Goal: Transaction & Acquisition: Purchase product/service

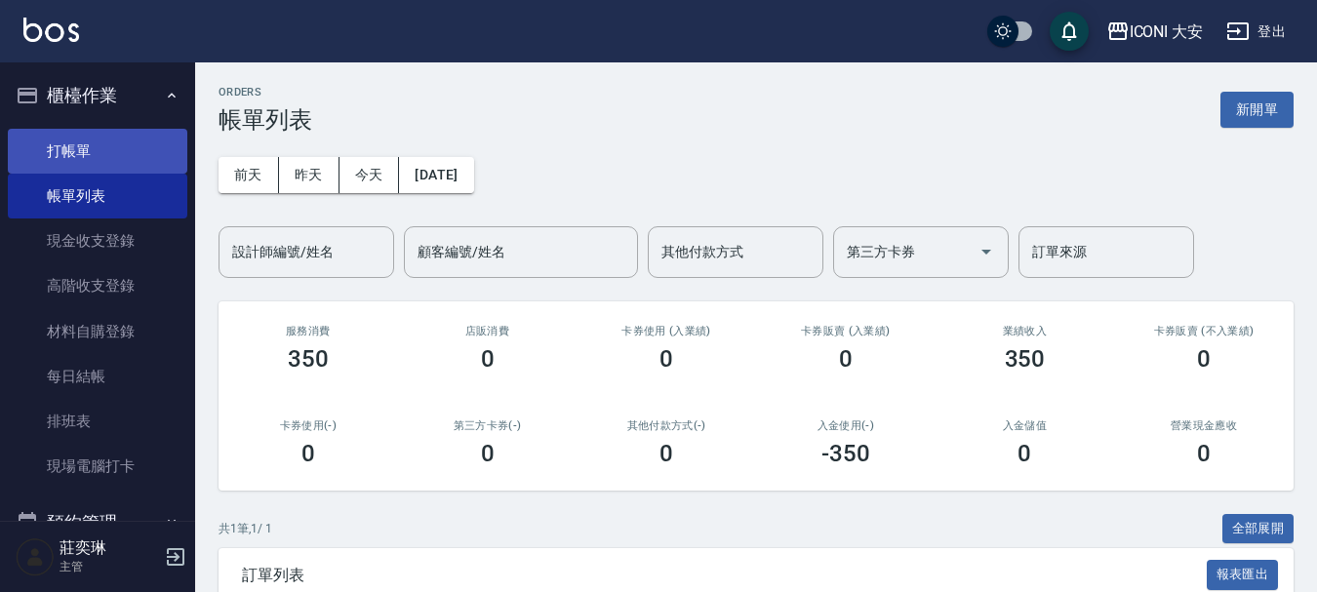
click at [52, 145] on link "打帳單" at bounding box center [98, 151] width 180 height 45
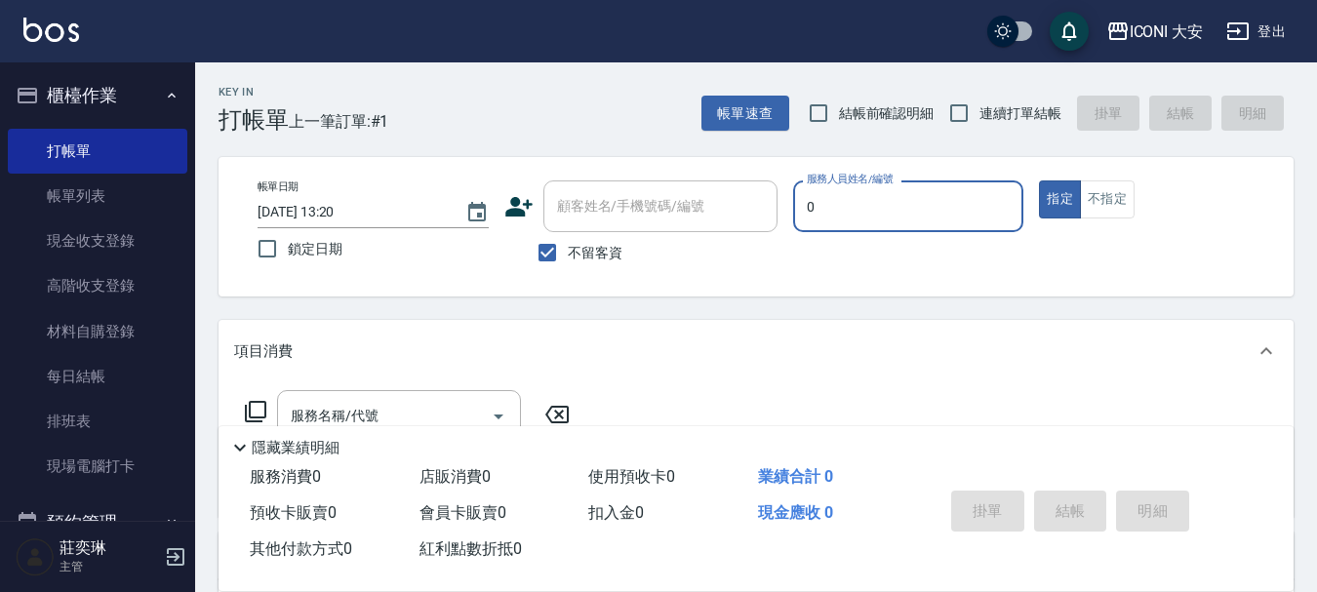
type input "0"
type button "true"
click at [1039, 181] on button "指定" at bounding box center [1060, 200] width 42 height 38
click at [850, 217] on input "0juyei-0" at bounding box center [909, 206] width 214 height 34
click at [910, 206] on input "juyei-00" at bounding box center [909, 206] width 214 height 34
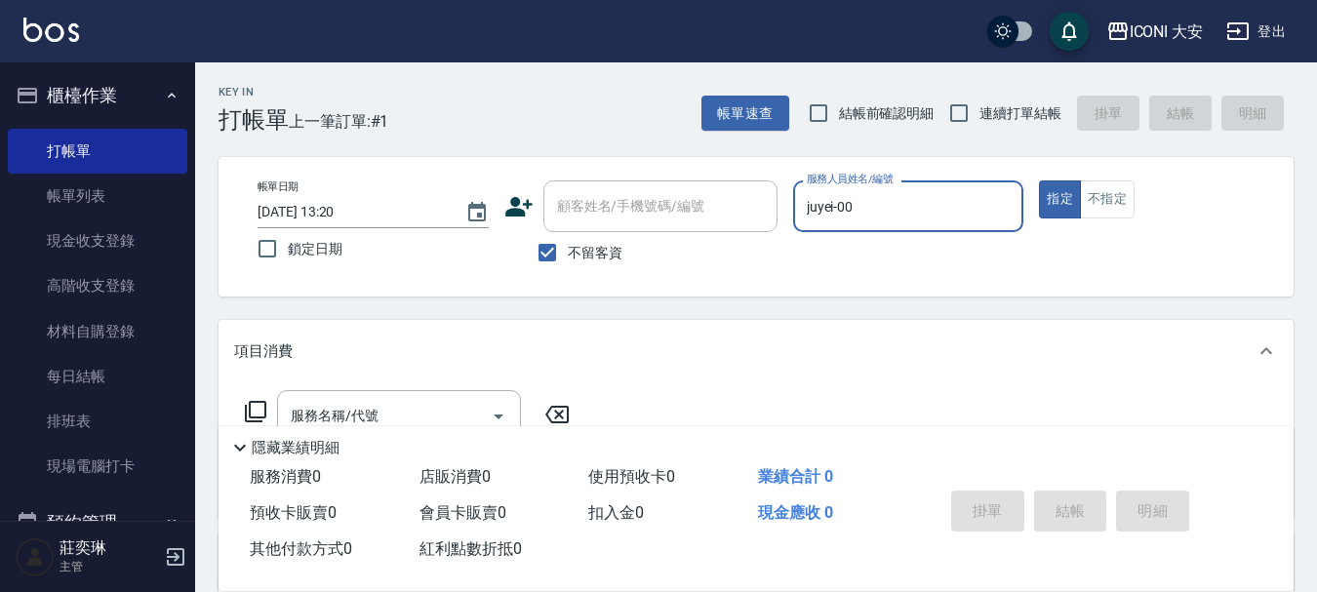
type input "juyei-00"
click at [1058, 199] on button "指定" at bounding box center [1060, 200] width 42 height 38
click at [1039, 222] on div "帳單日期 [DATE] 13:20 鎖定日期 顧客姓名/手機號碼/編號 顧客姓名/手機號碼/編號 不留客資 服務人員姓名/編號 juyei-00 服務人員姓名…" at bounding box center [756, 227] width 1029 height 93
click at [916, 267] on div "帳單日期 [DATE] 13:20 鎖定日期 顧客姓名/手機號碼/編號 顧客姓名/手機號碼/編號 不留客資 服務人員姓名/編號 juyei-00 服務人員姓名…" at bounding box center [756, 227] width 1029 height 93
click at [431, 261] on label "鎖定日期" at bounding box center [360, 248] width 226 height 41
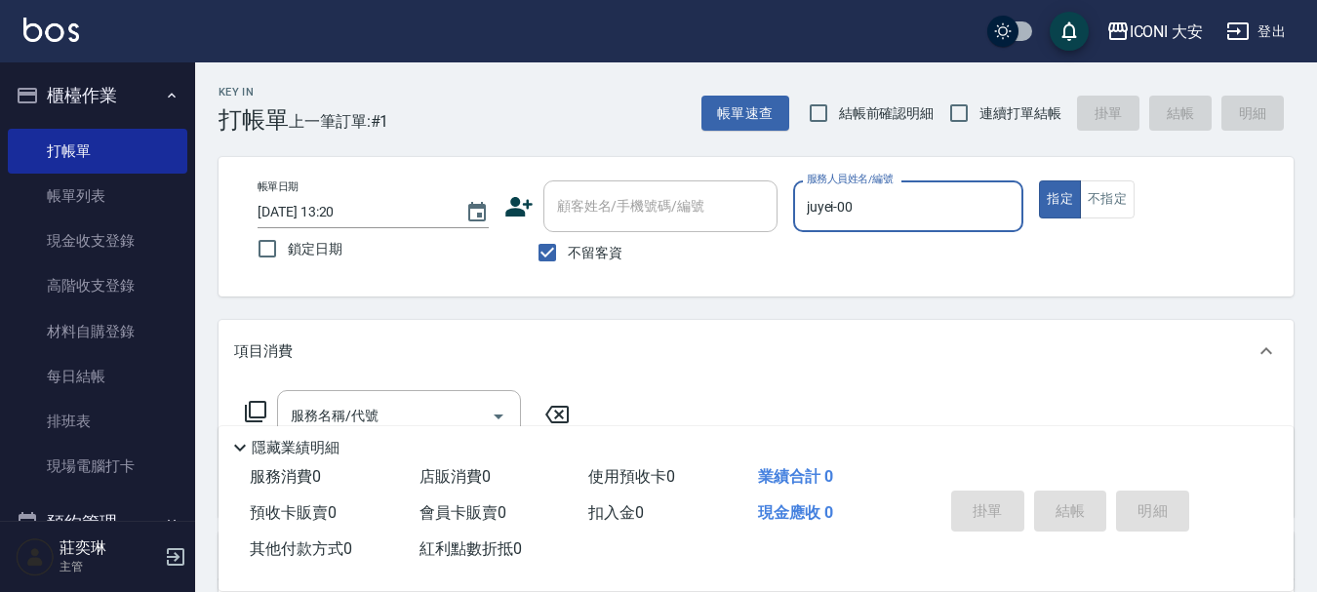
click at [288, 261] on input "鎖定日期" at bounding box center [267, 248] width 41 height 41
click at [431, 261] on label "鎖定日期" at bounding box center [360, 248] width 226 height 41
click at [288, 261] on input "鎖定日期" at bounding box center [267, 248] width 41 height 41
checkbox input "false"
type input "juyei-0"
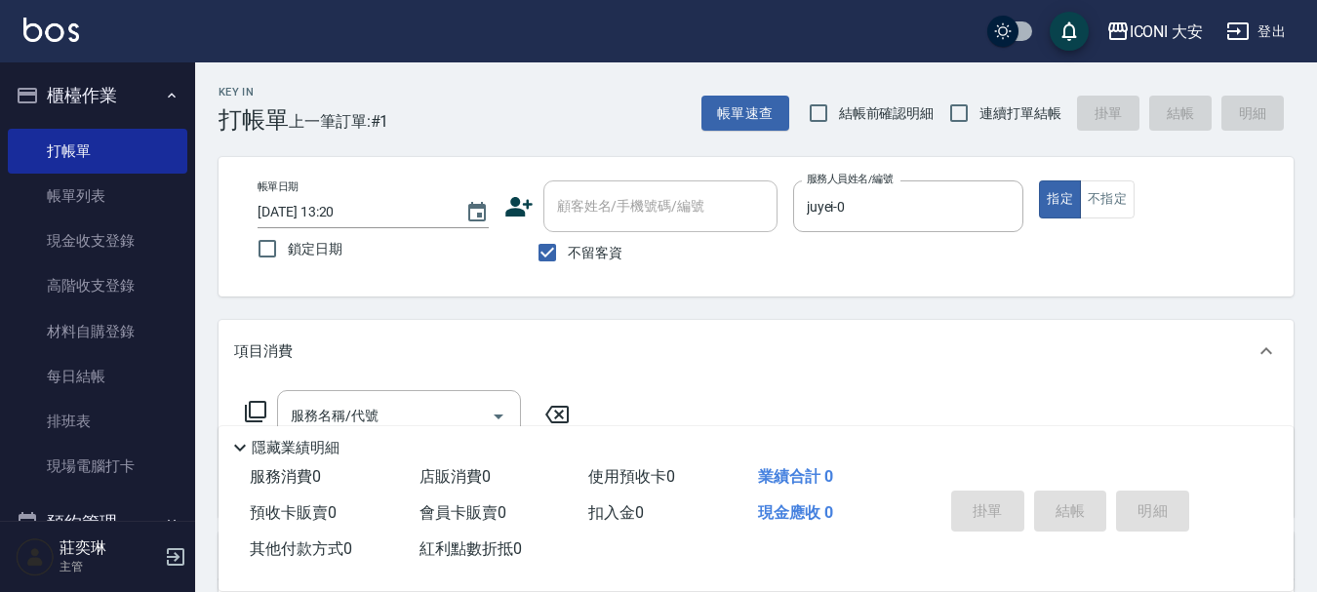
click at [195, 138] on div "櫃檯作業 打帳單 帳單列表 現金收支登錄 高階收支登錄 材料自購登錄 每日結帳 排班表 現場電腦打卡 預約管理 預約管理 單日預約紀錄 單週預約紀錄 報表及分…" at bounding box center [98, 327] width 196 height 530
click at [1055, 198] on button "指定" at bounding box center [1060, 200] width 42 height 38
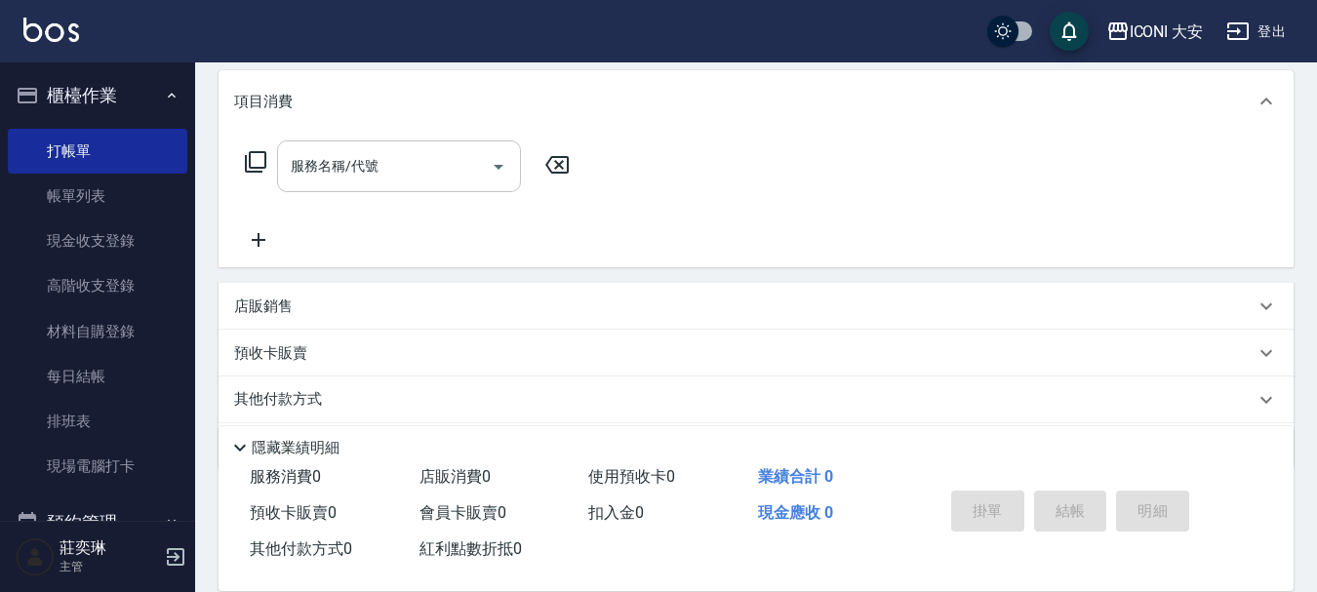
scroll to position [218, 0]
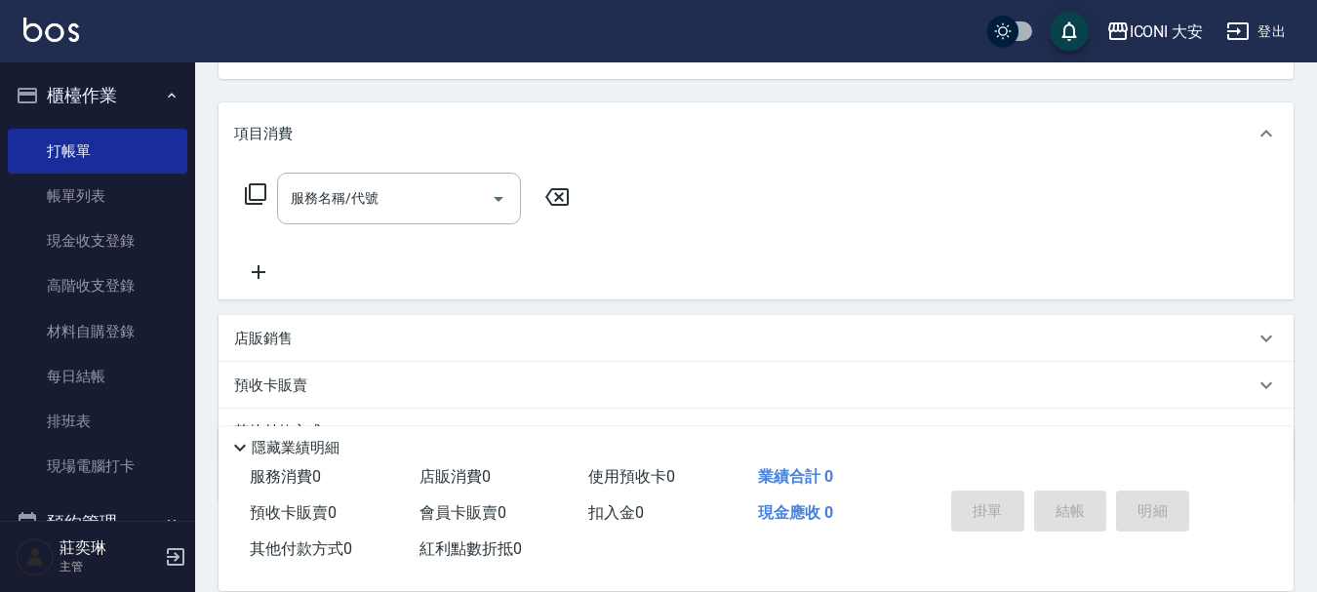
click at [248, 188] on icon at bounding box center [255, 193] width 23 height 23
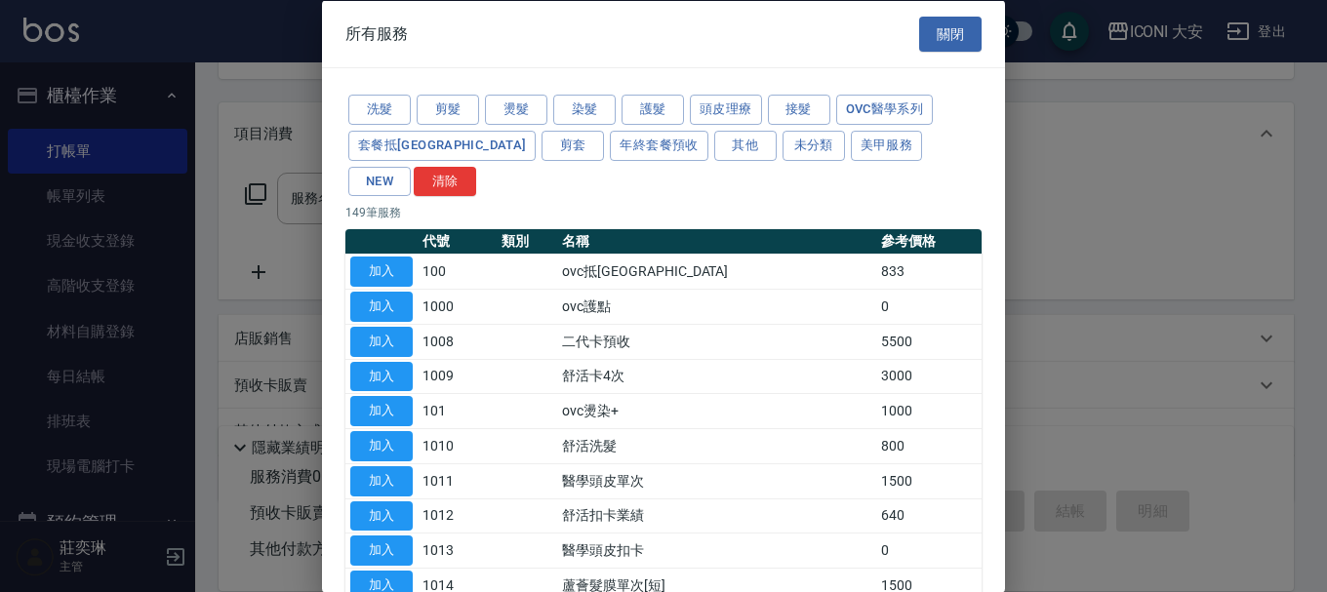
click at [260, 192] on div at bounding box center [663, 296] width 1327 height 592
click at [525, 109] on button "燙髮" at bounding box center [516, 110] width 62 height 30
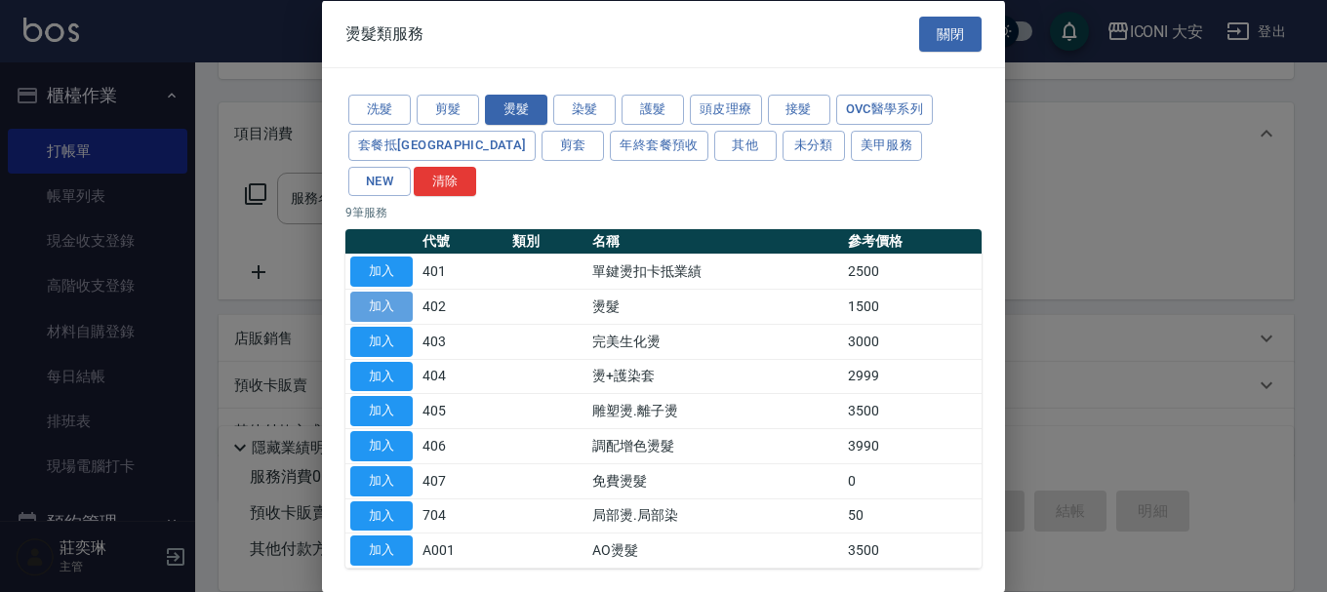
click at [401, 292] on button "加入" at bounding box center [381, 307] width 62 height 30
type input "燙髮(402)"
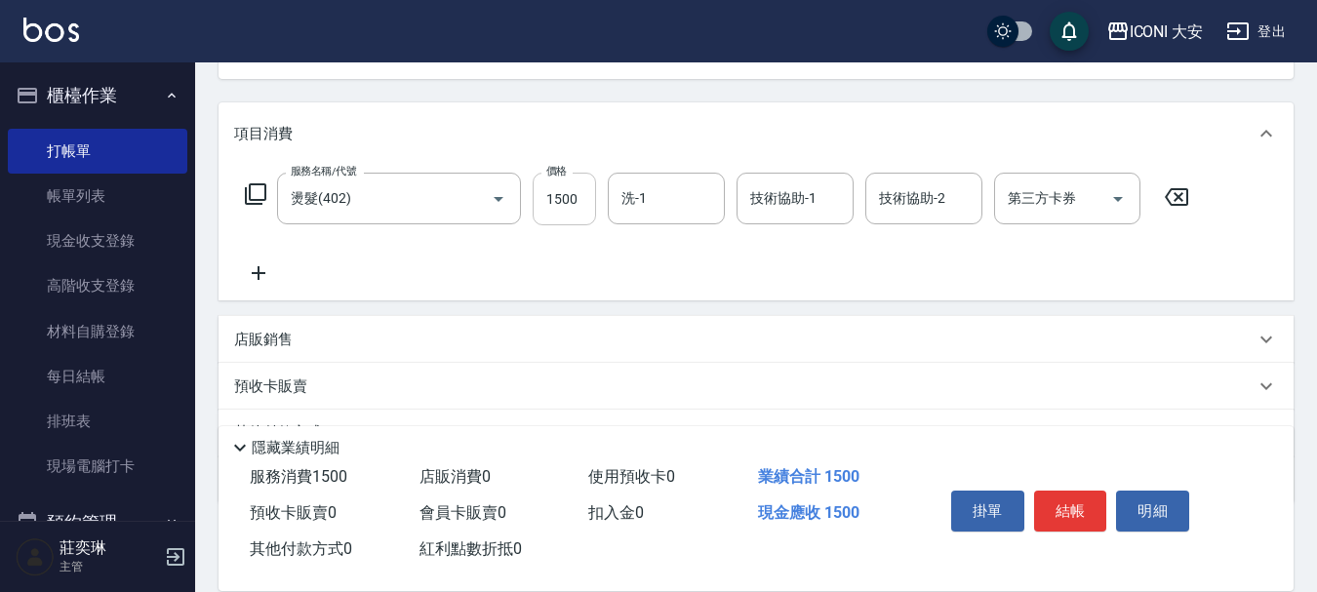
click at [576, 196] on input "1500" at bounding box center [564, 199] width 63 height 53
type input "1200"
type input "juyei-0"
click at [255, 274] on icon at bounding box center [259, 273] width 14 height 14
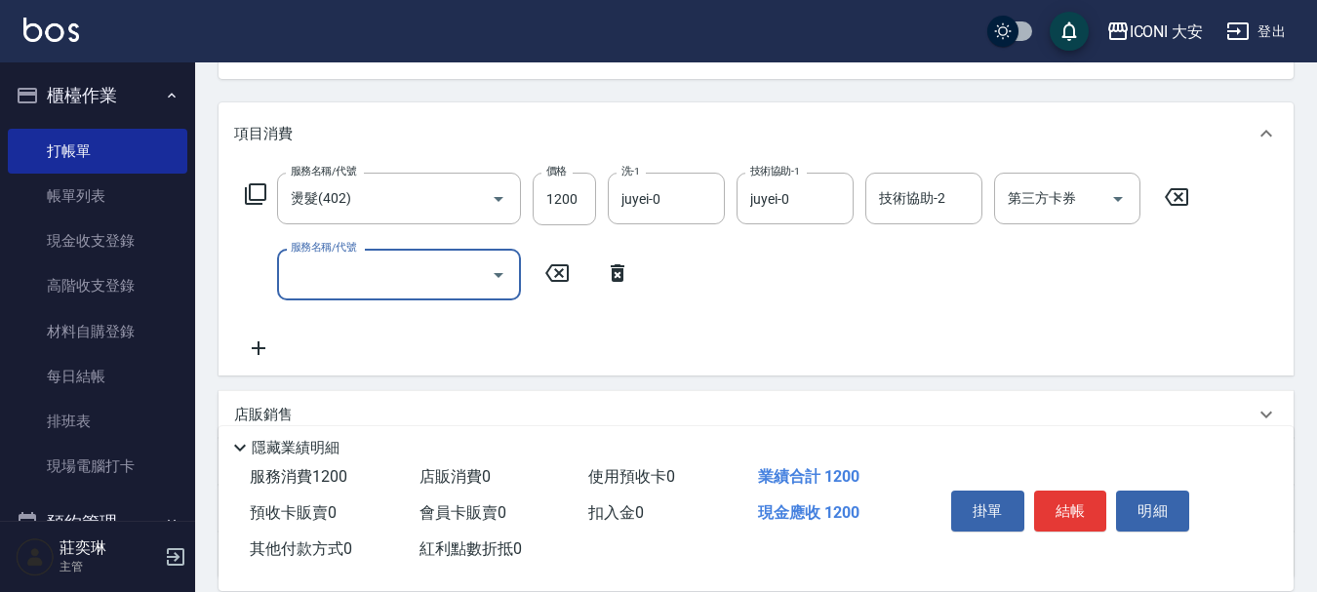
click at [258, 192] on icon at bounding box center [255, 193] width 23 height 23
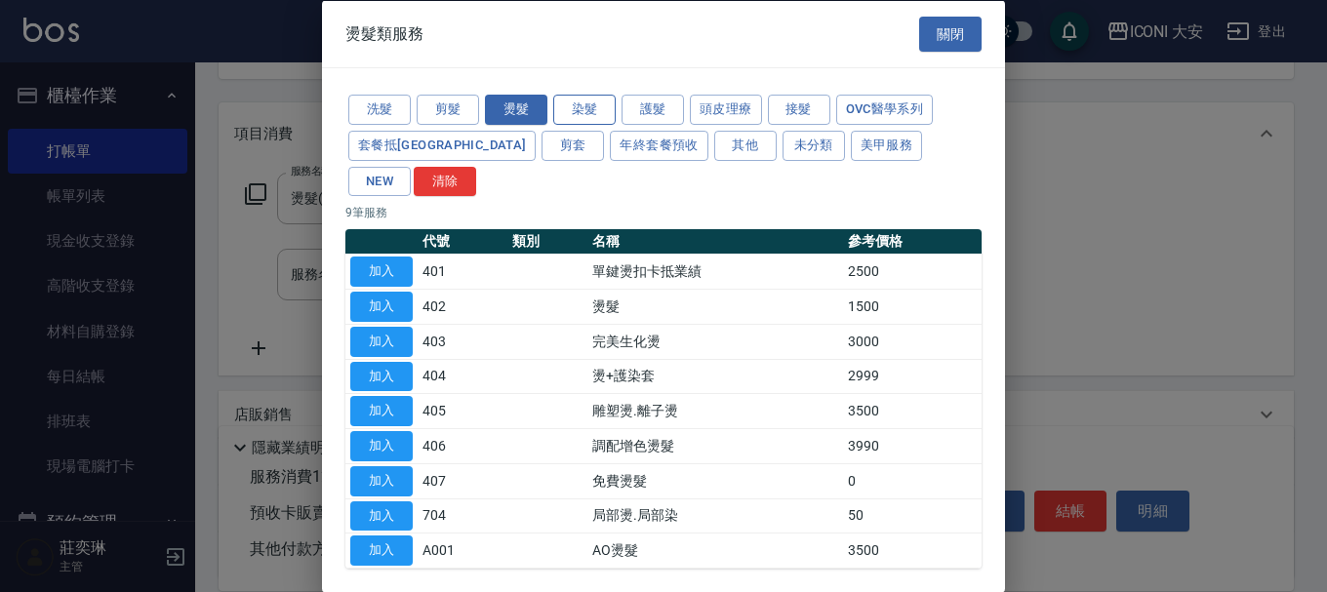
click at [571, 104] on button "染髮" at bounding box center [584, 110] width 62 height 30
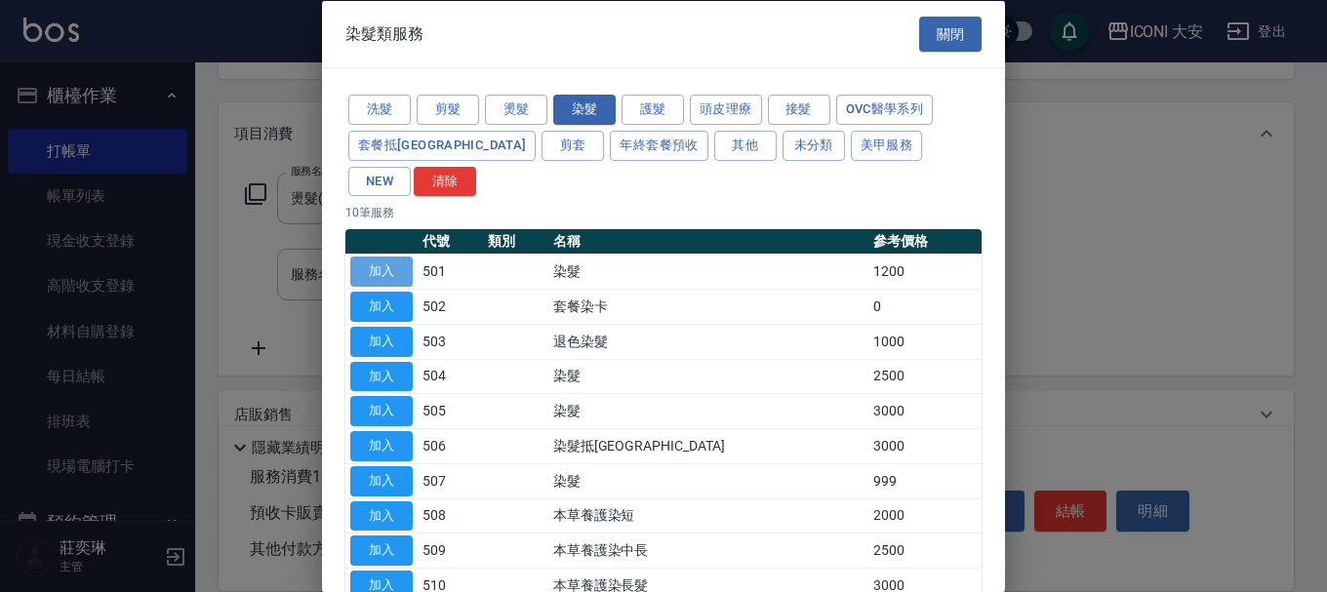
click at [383, 257] on button "加入" at bounding box center [381, 272] width 62 height 30
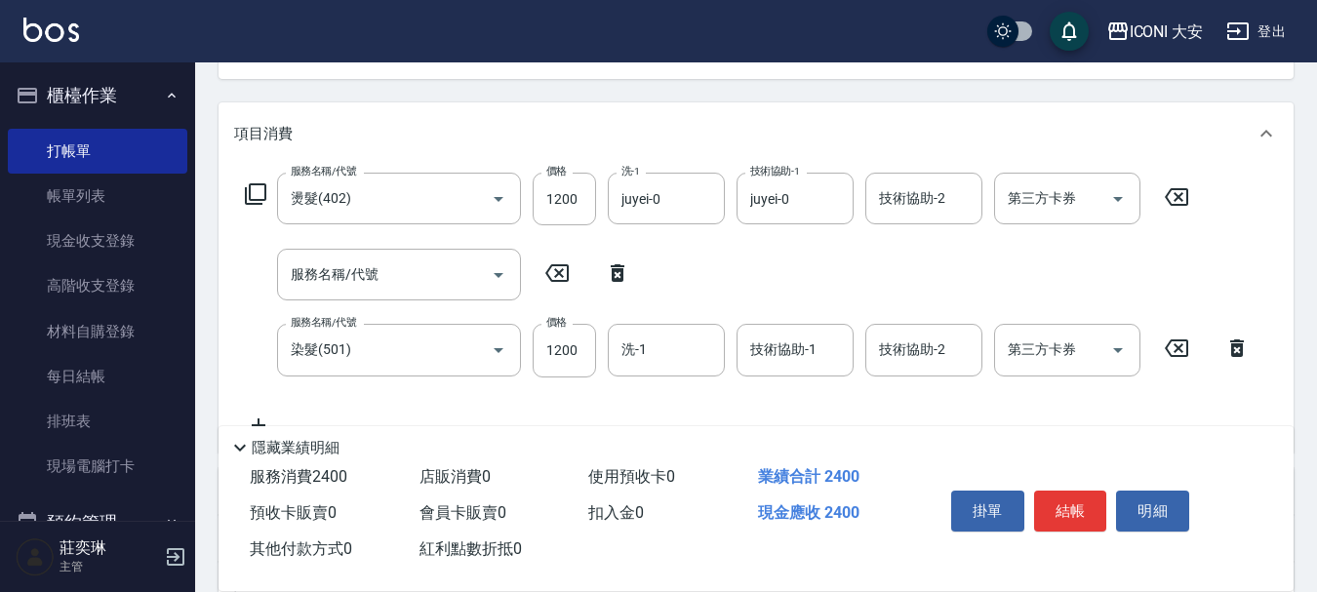
click at [618, 273] on icon at bounding box center [618, 273] width 14 height 18
type input "染髮(501)"
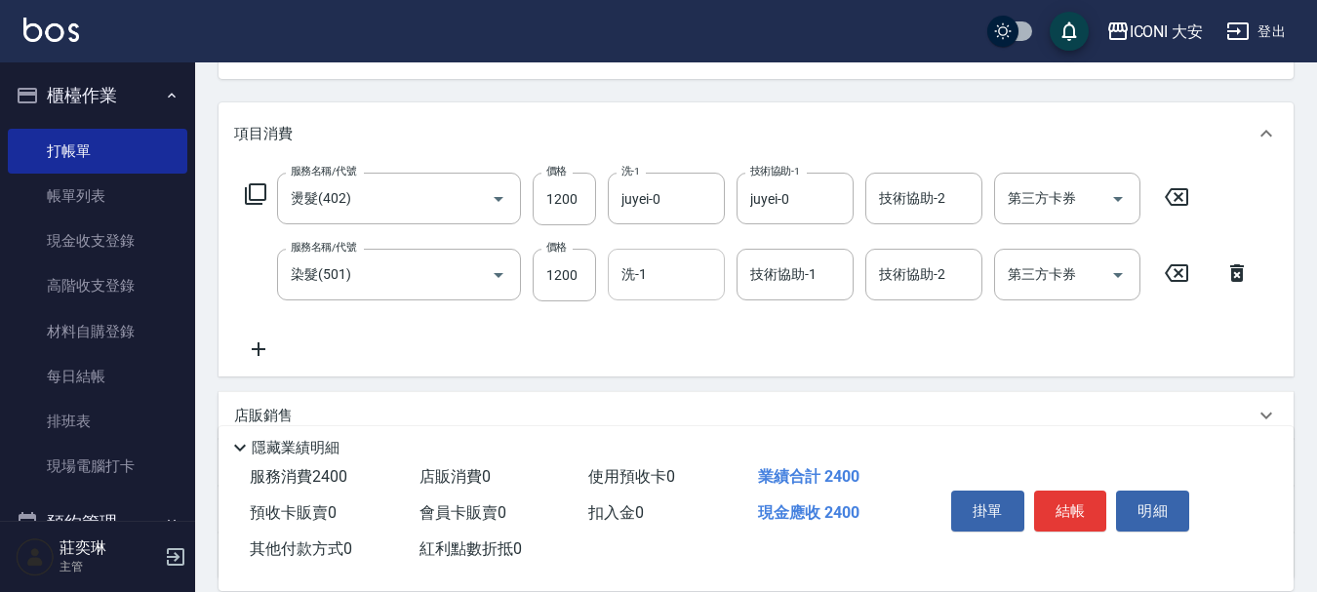
click at [616, 275] on div "洗-1" at bounding box center [666, 275] width 117 height 52
type input "juyei-0"
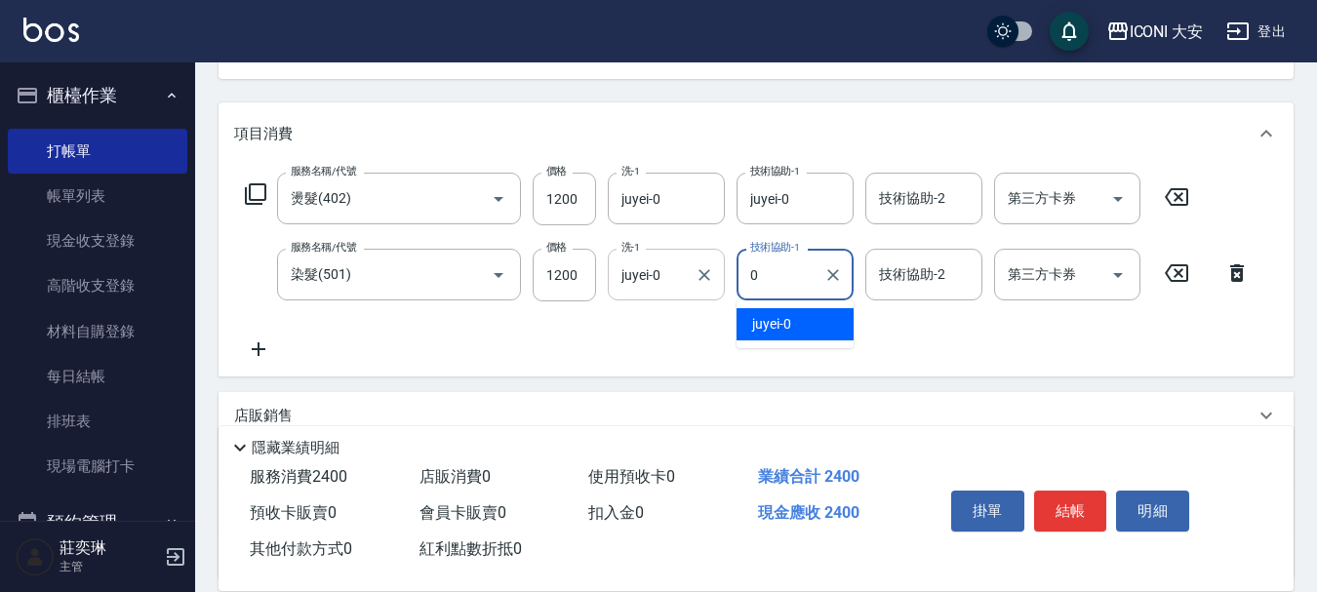
type input "juyei-0"
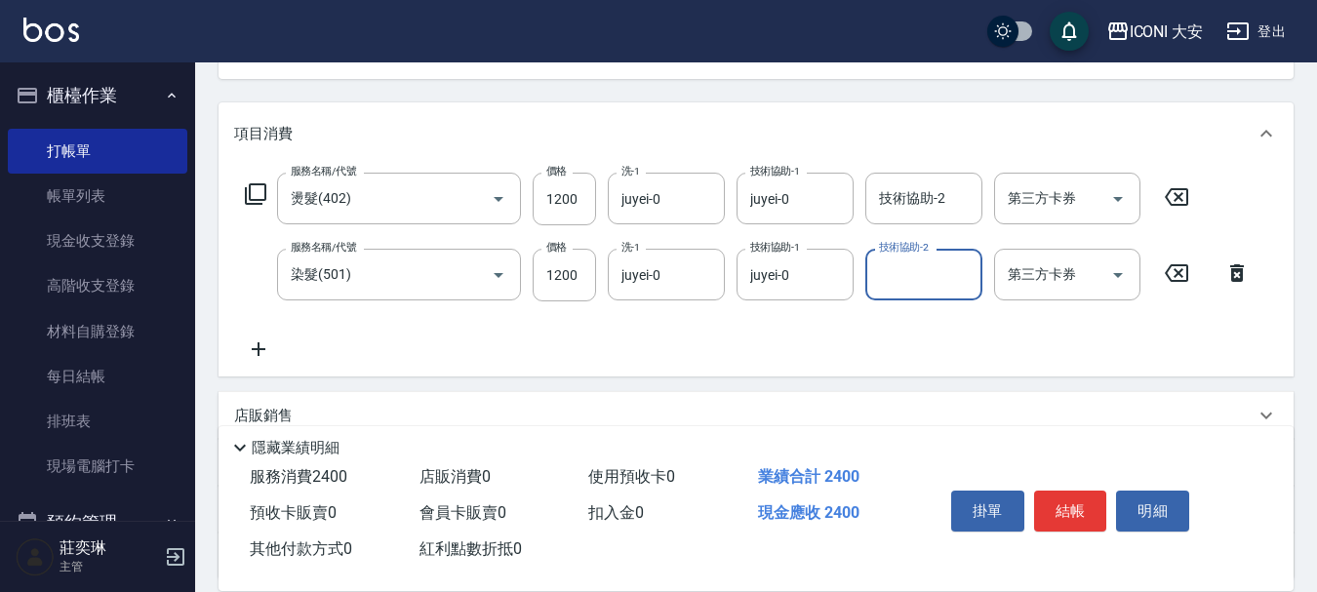
scroll to position [392, 0]
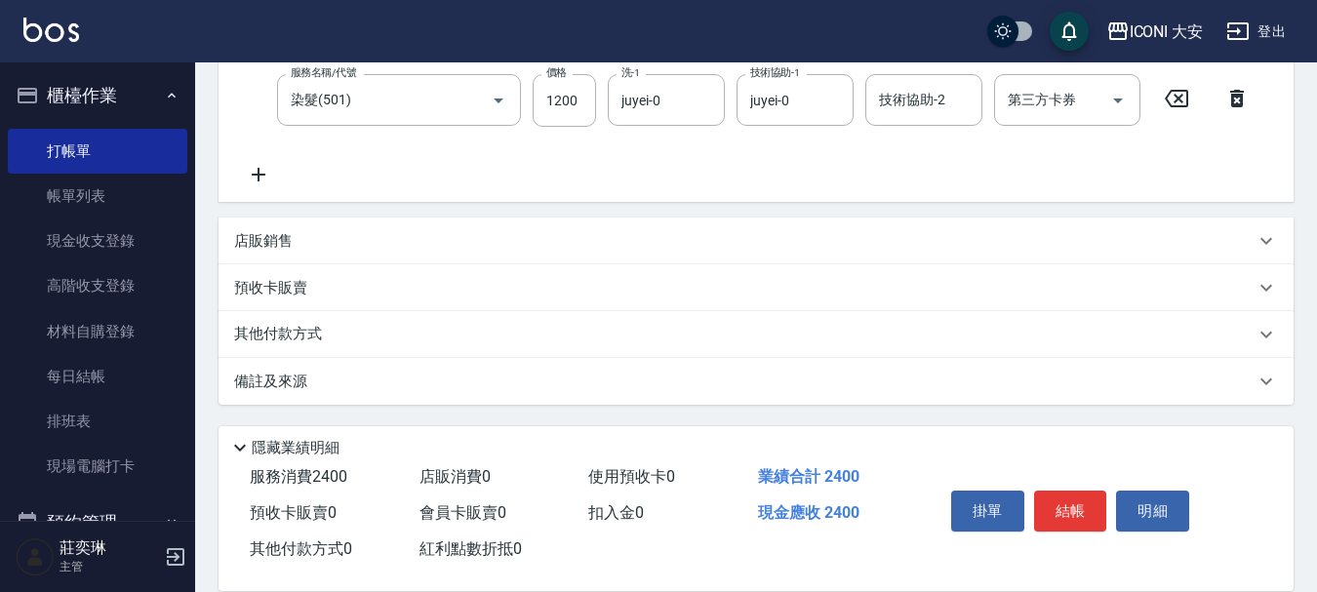
click at [291, 334] on p "其他付款方式" at bounding box center [283, 334] width 98 height 21
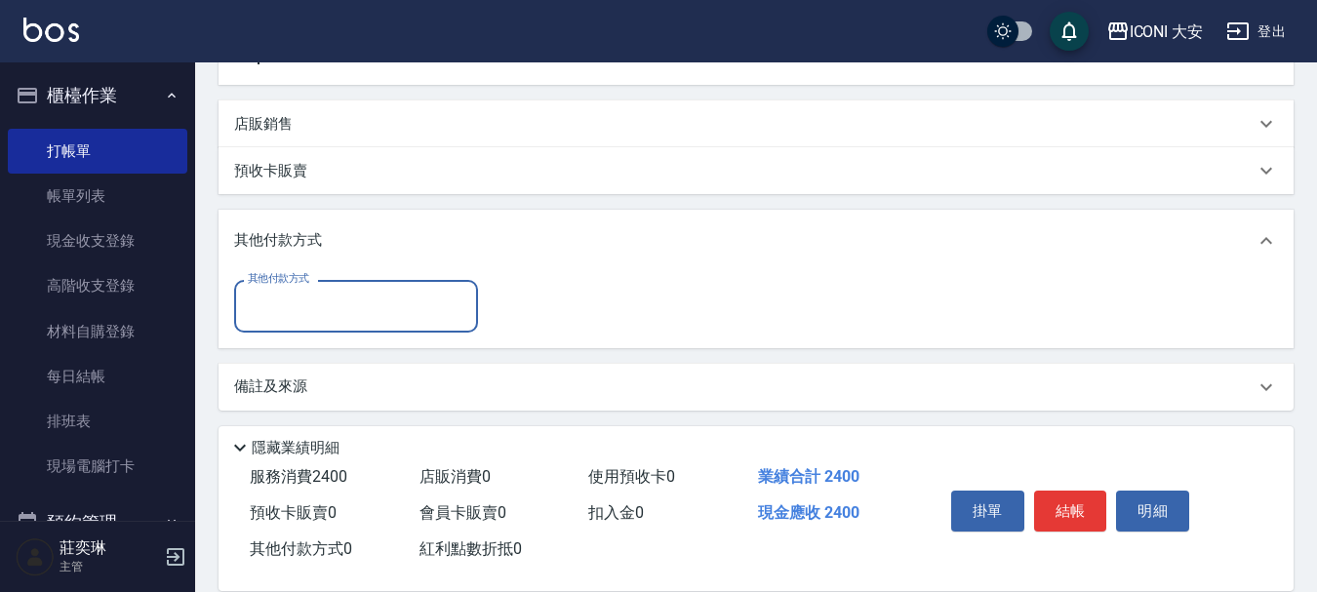
scroll to position [515, 0]
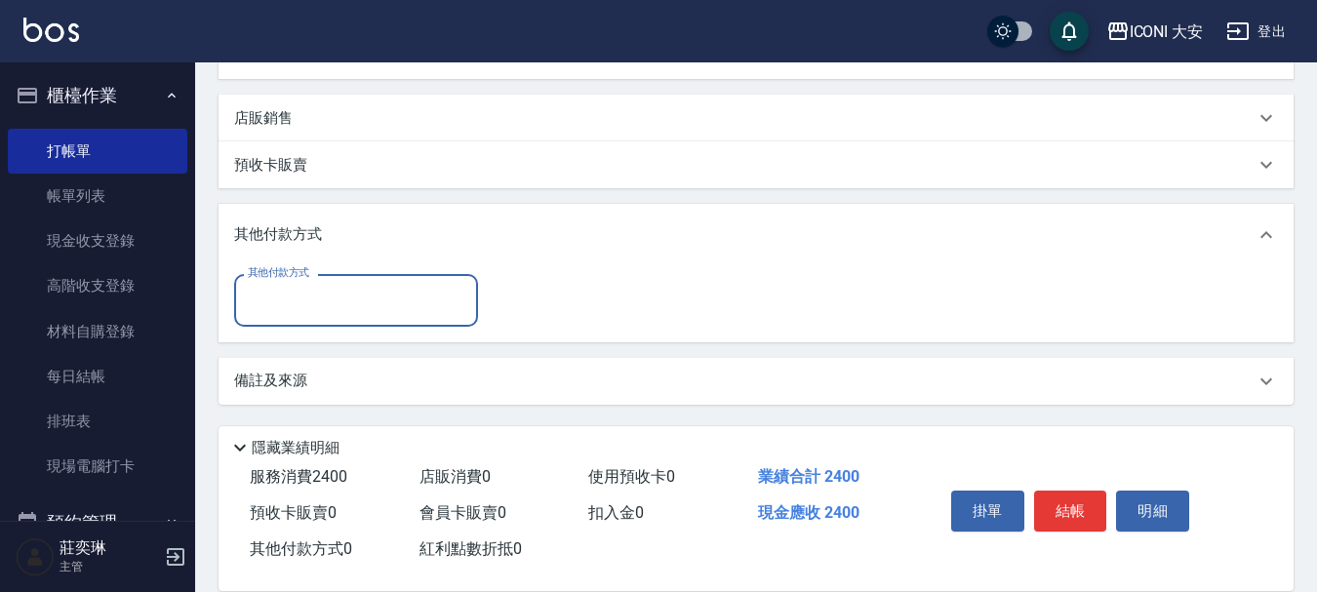
click at [364, 307] on input "其他付款方式" at bounding box center [356, 300] width 226 height 34
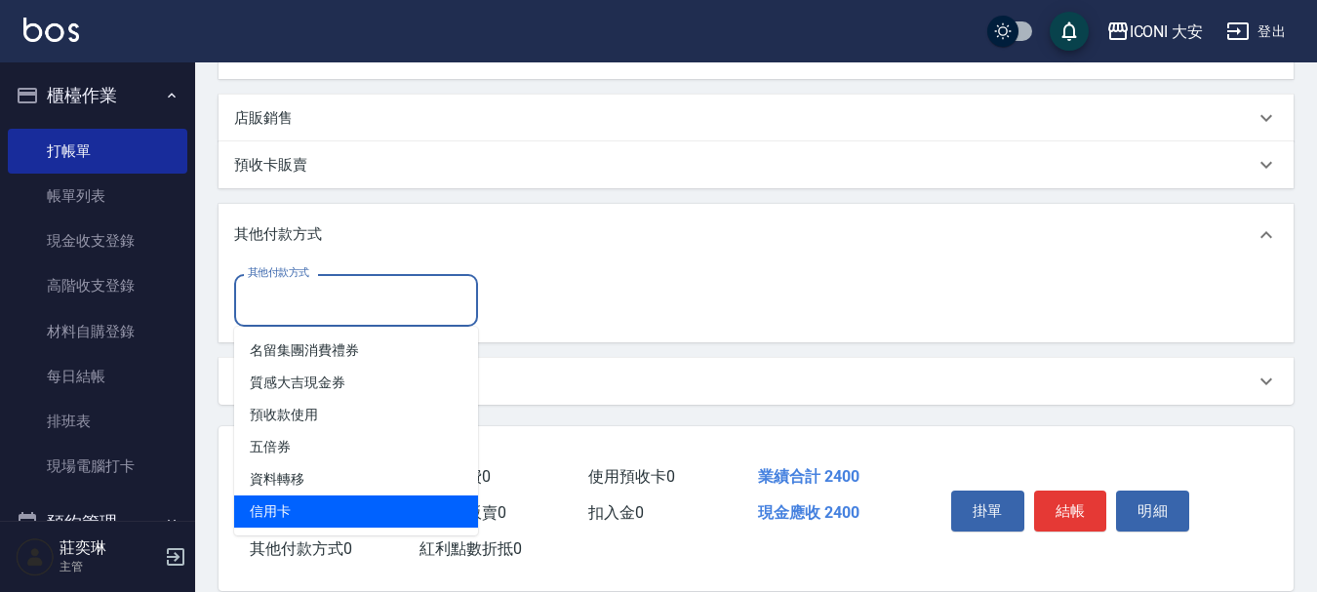
click at [260, 512] on span "信用卡" at bounding box center [356, 512] width 244 height 32
type input "信用卡"
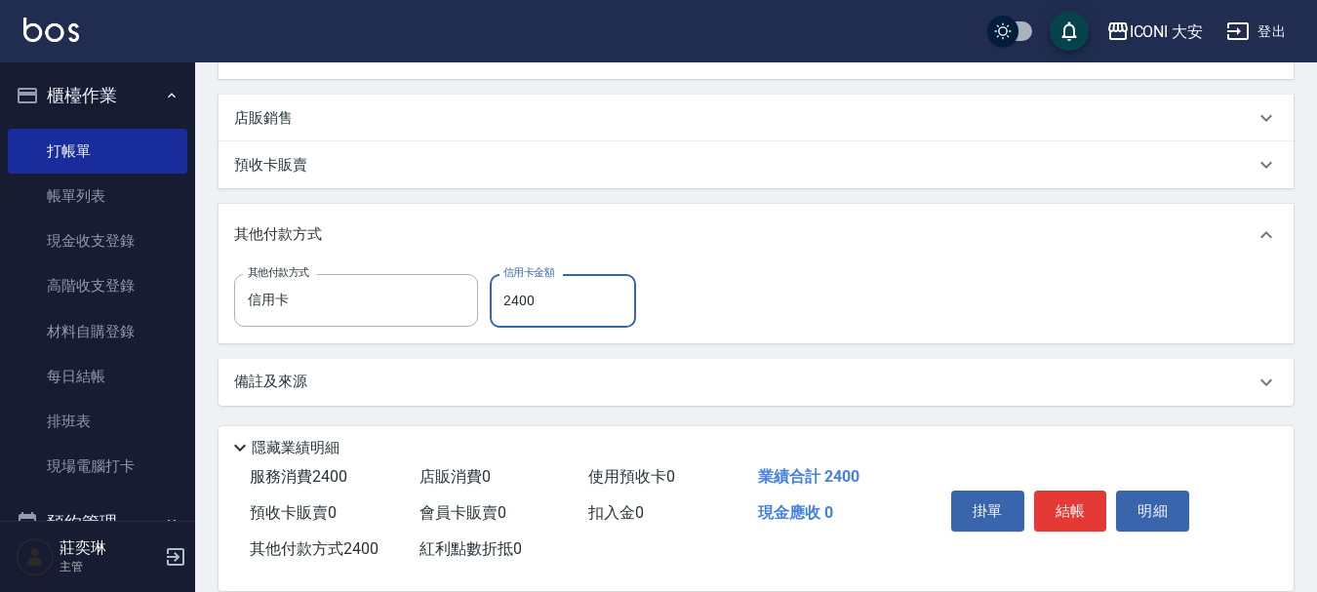
type input "2400"
click at [1070, 501] on button "結帳" at bounding box center [1070, 511] width 73 height 41
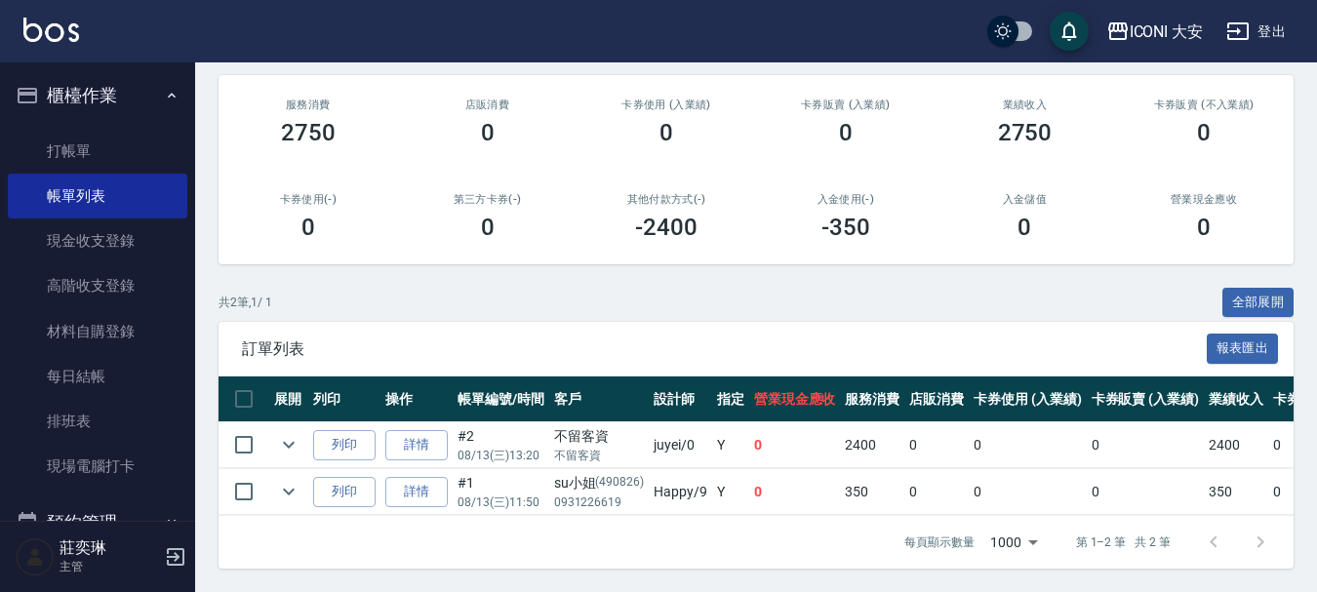
scroll to position [302, 0]
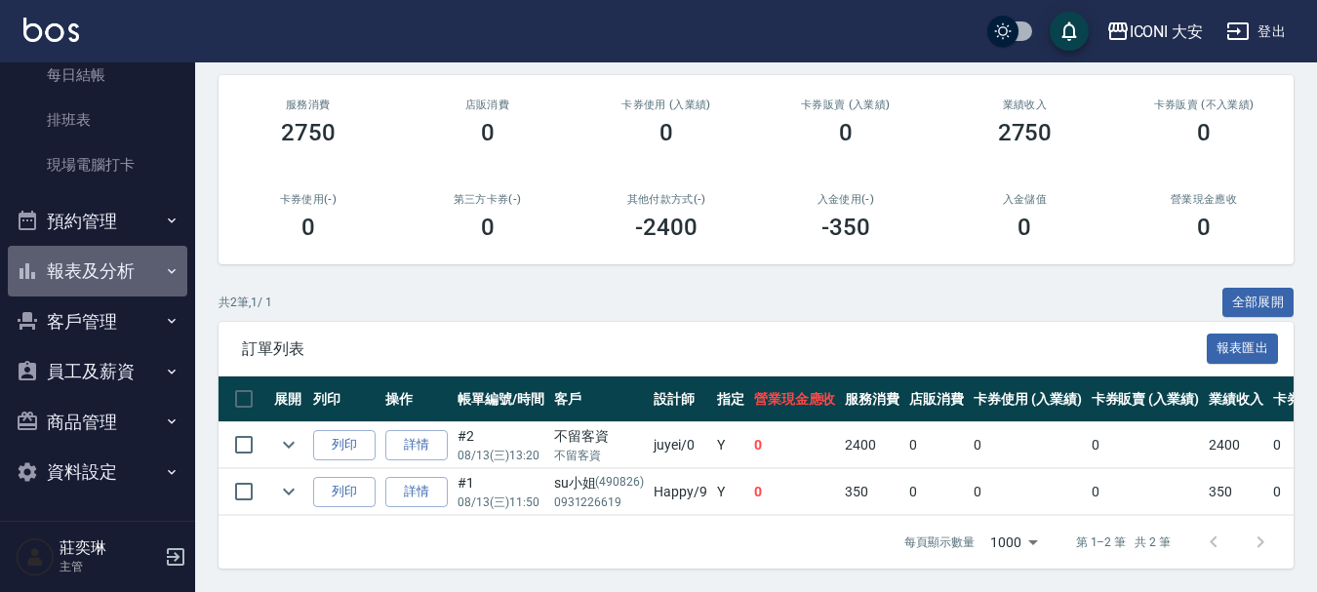
click at [121, 256] on button "報表及分析" at bounding box center [98, 271] width 180 height 51
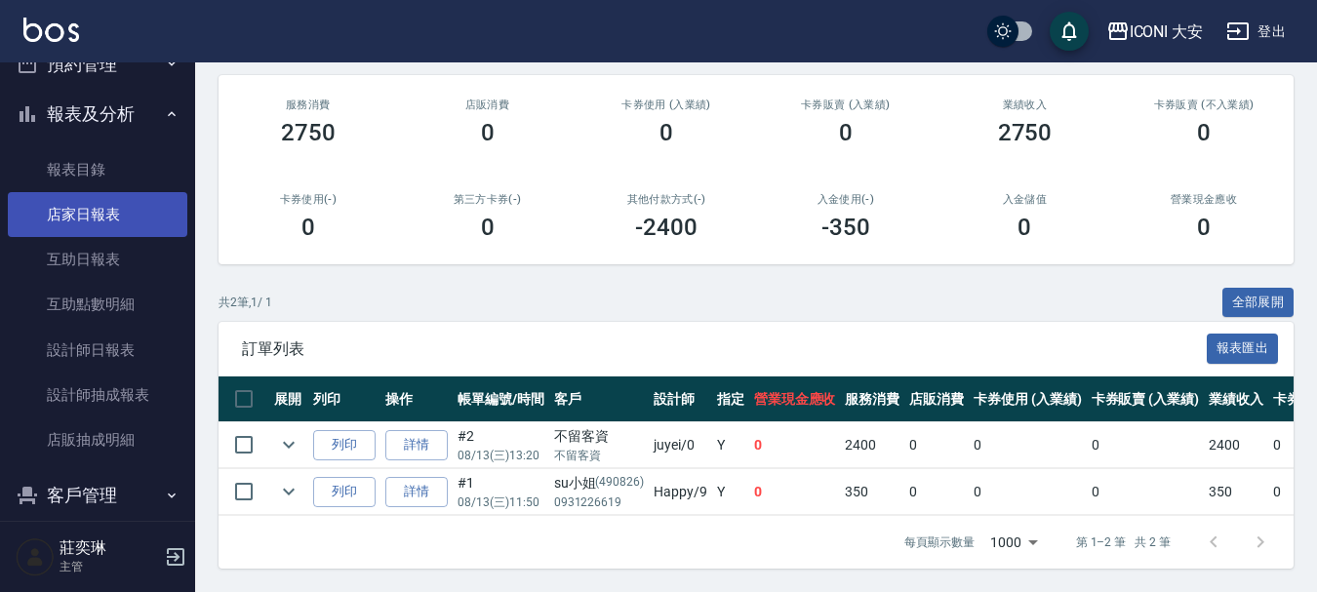
scroll to position [632, 0]
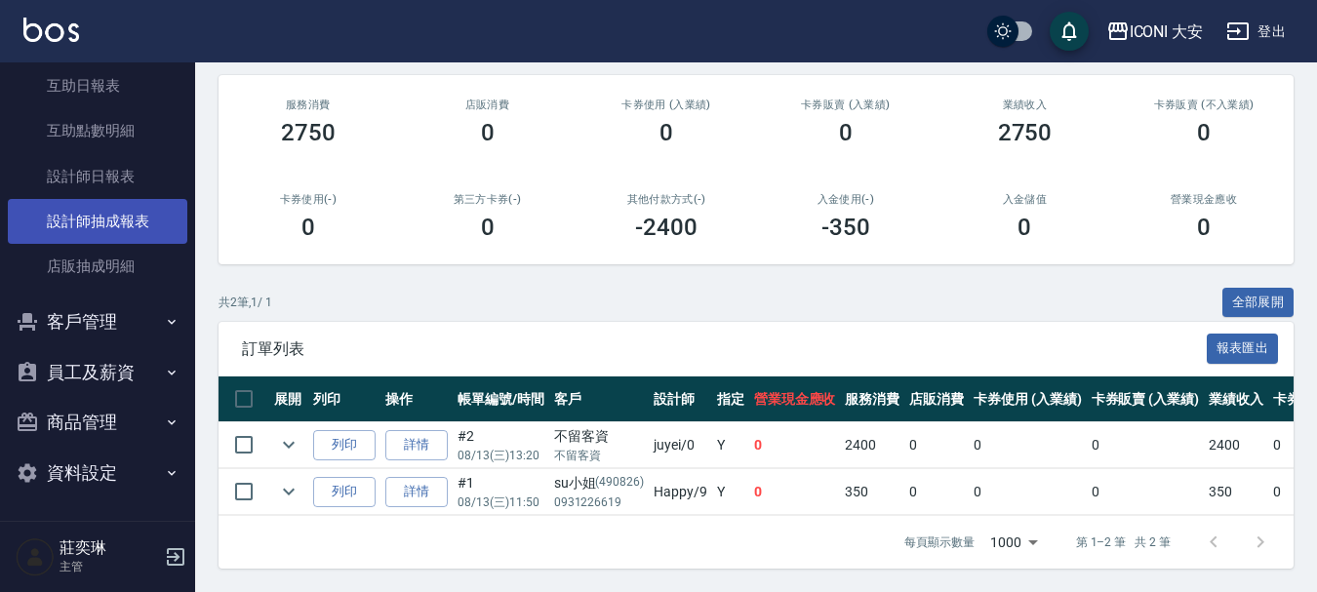
click at [119, 222] on link "設計師抽成報表" at bounding box center [98, 221] width 180 height 45
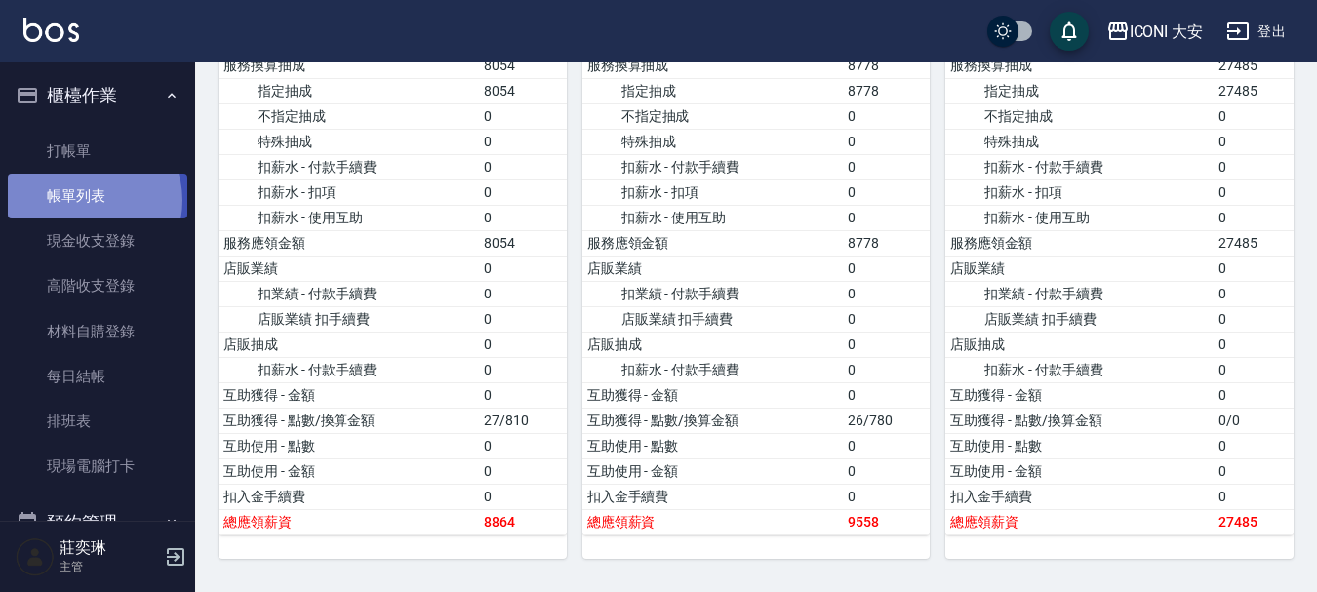
click at [88, 201] on link "帳單列表" at bounding box center [98, 196] width 180 height 45
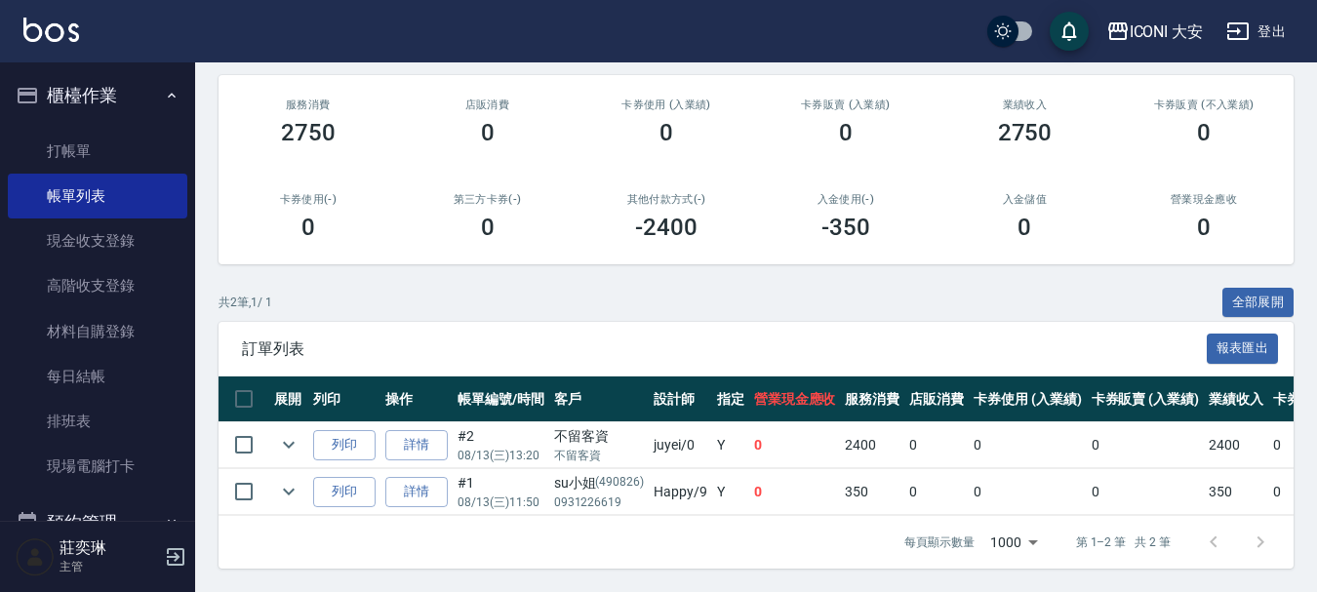
scroll to position [241, 0]
click at [76, 147] on link "打帳單" at bounding box center [98, 151] width 180 height 45
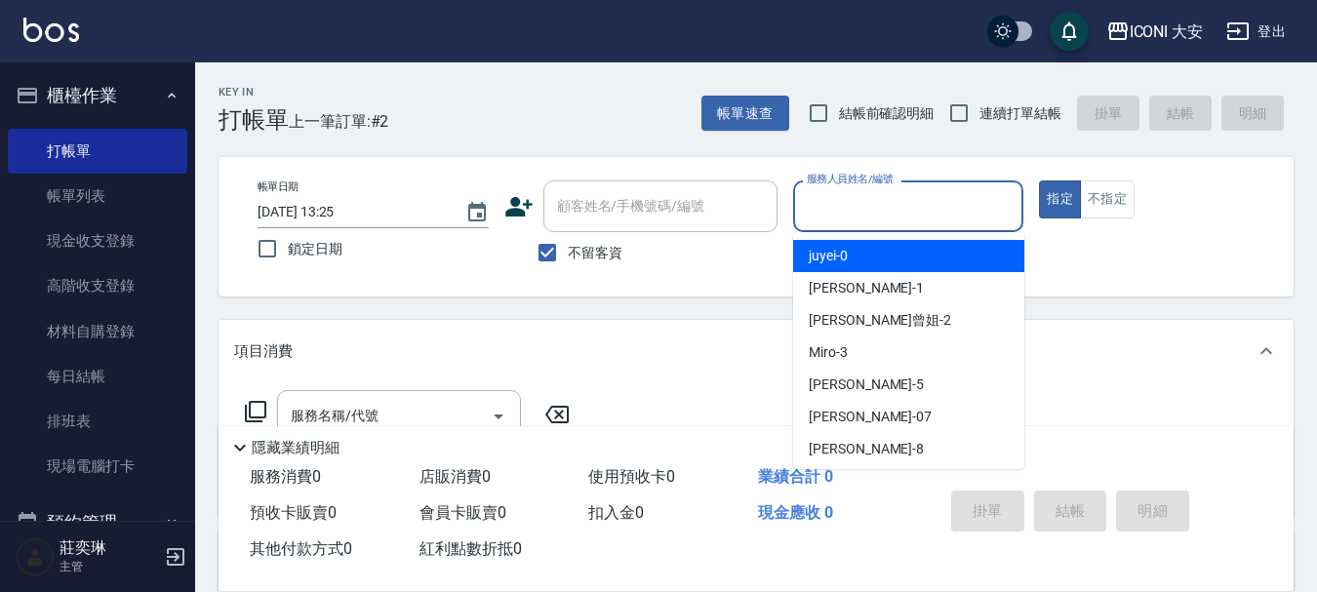
click at [866, 205] on input "服務人員姓名/編號" at bounding box center [909, 206] width 214 height 34
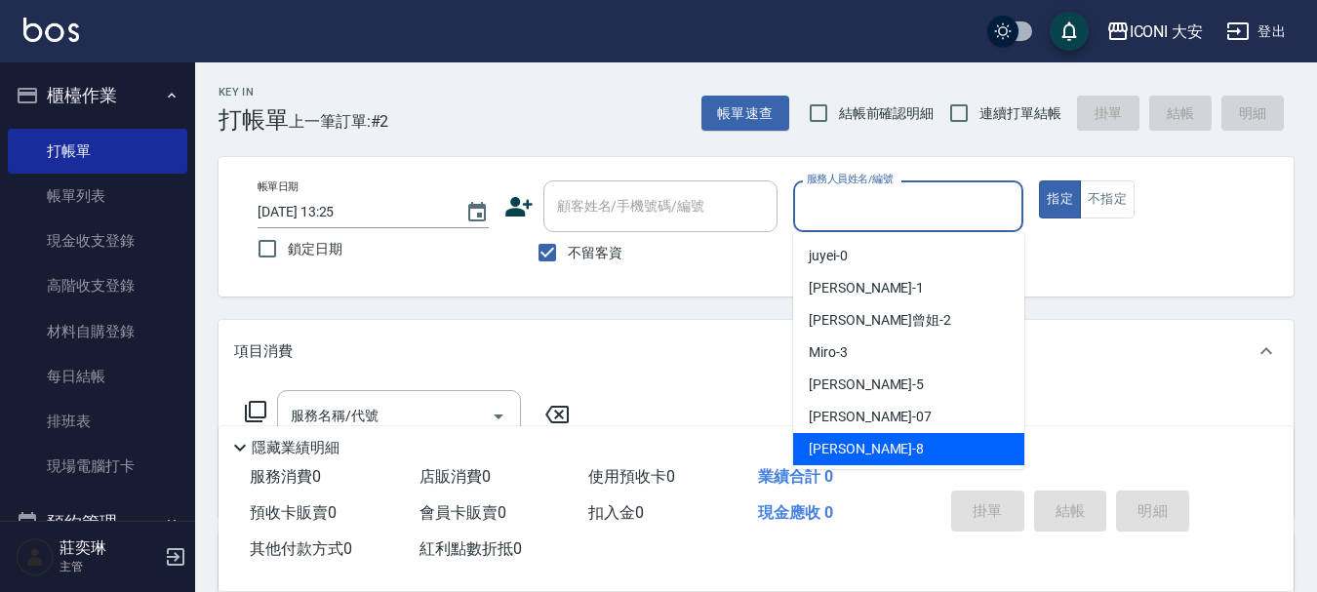
click at [855, 447] on span "Yulisa -8" at bounding box center [866, 449] width 115 height 20
type input "Yulisa-8"
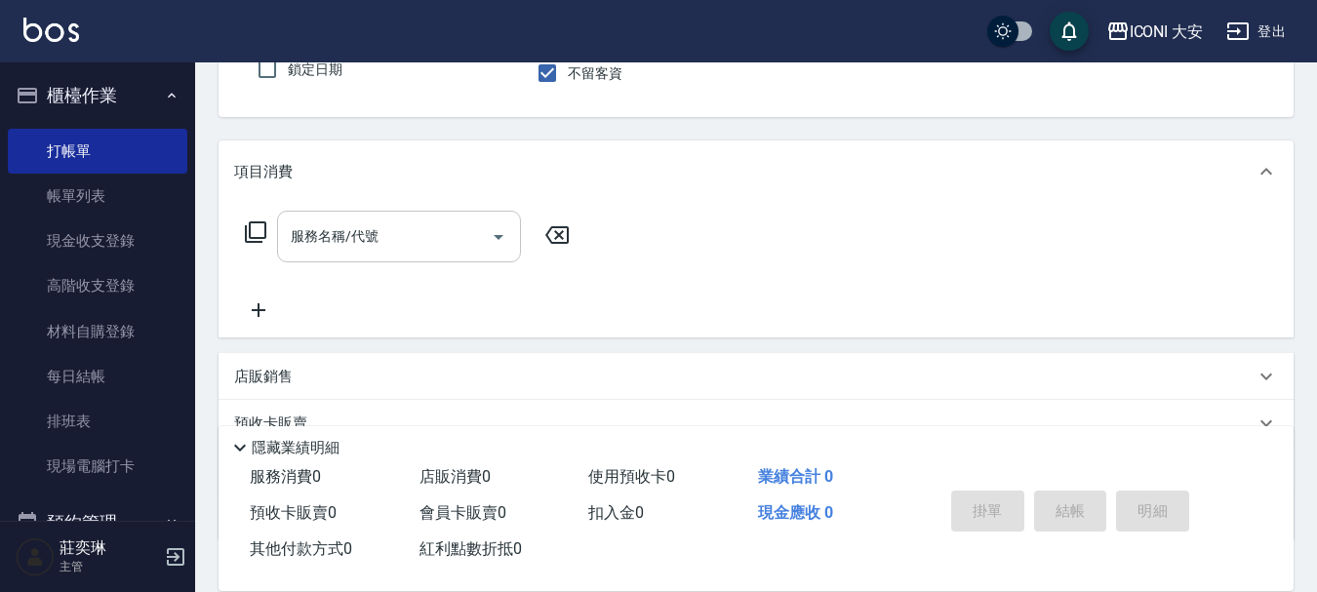
scroll to position [195, 0]
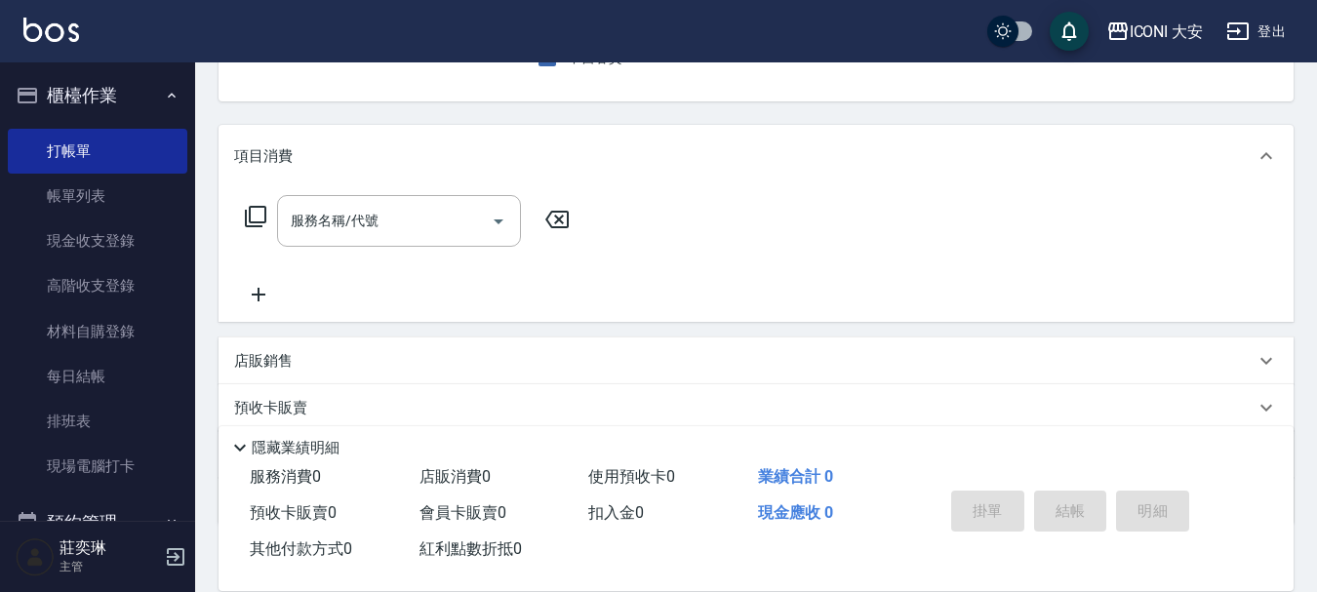
click at [259, 213] on icon at bounding box center [255, 216] width 23 height 23
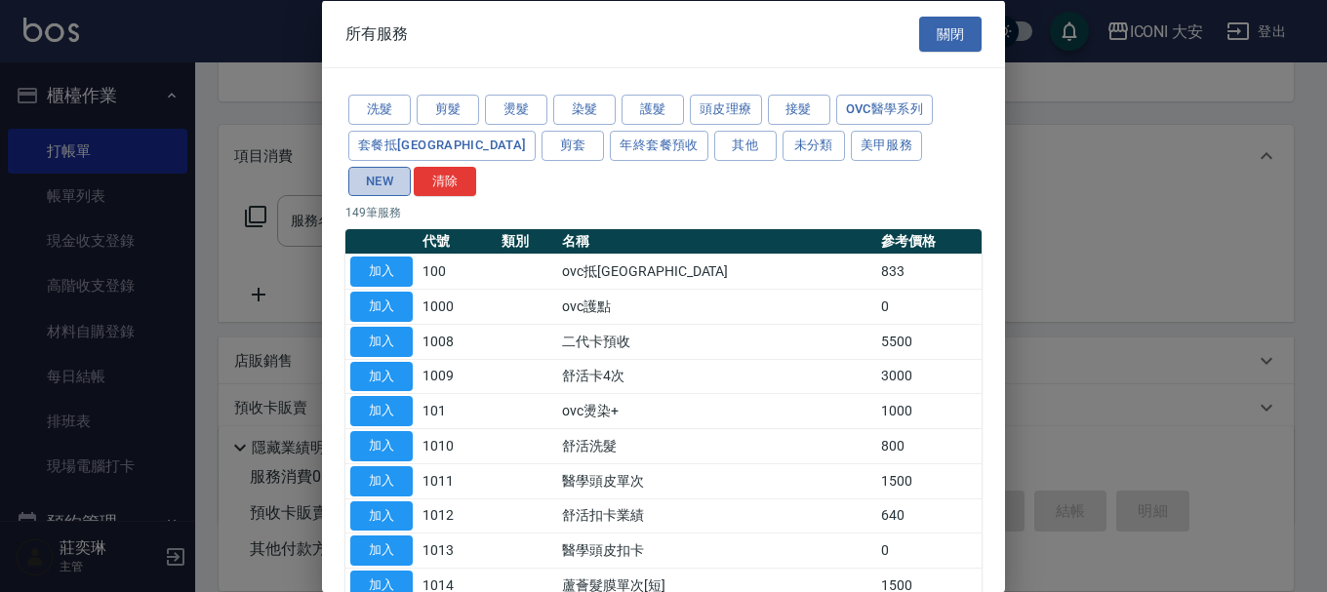
click at [411, 166] on button "NEW" at bounding box center [379, 181] width 62 height 30
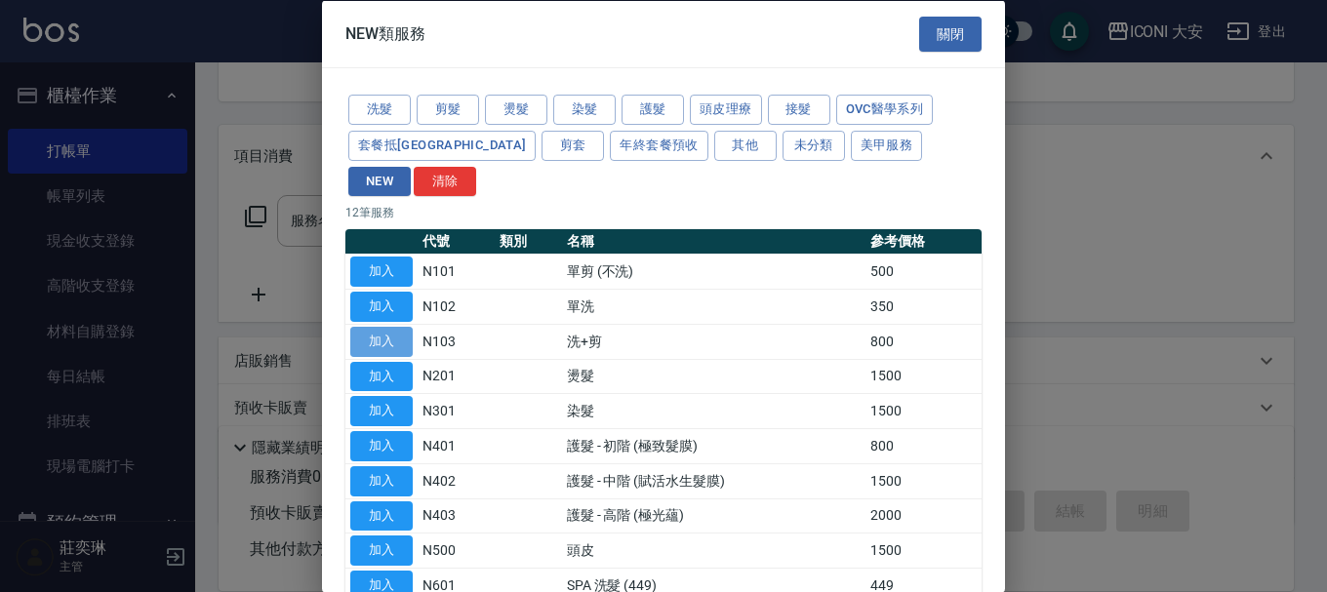
click at [393, 326] on button "加入" at bounding box center [381, 341] width 62 height 30
type input "洗+剪(N103)"
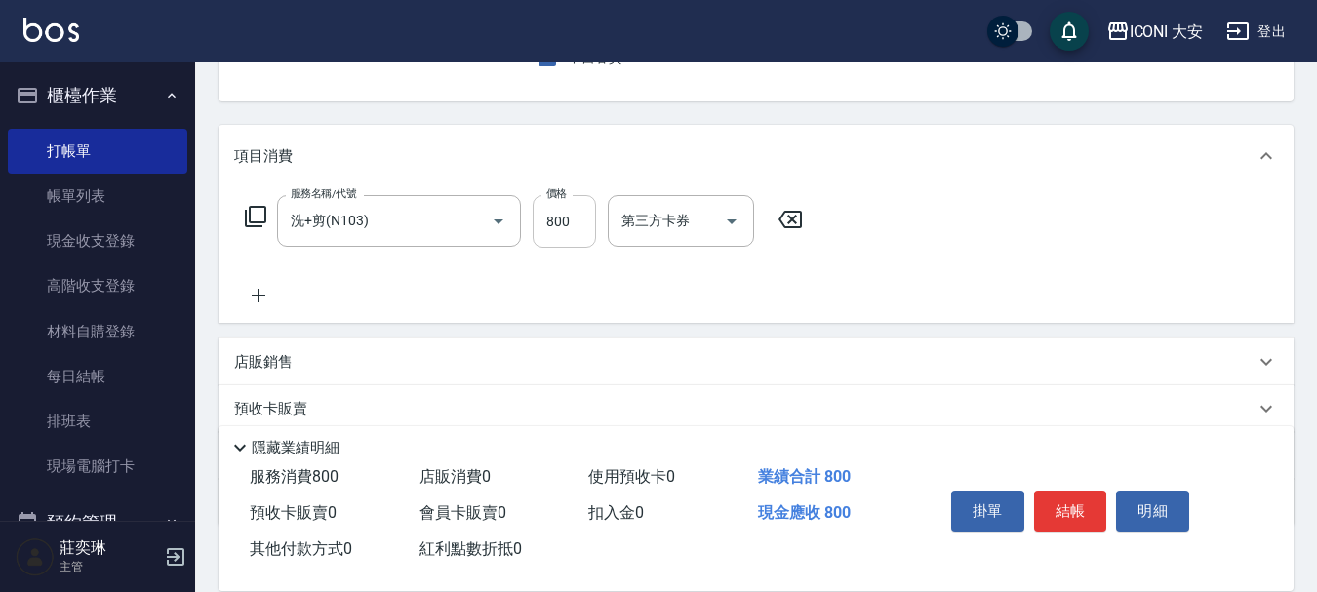
click at [573, 222] on input "800" at bounding box center [564, 221] width 63 height 53
type input "950"
click at [1060, 500] on button "結帳" at bounding box center [1070, 511] width 73 height 41
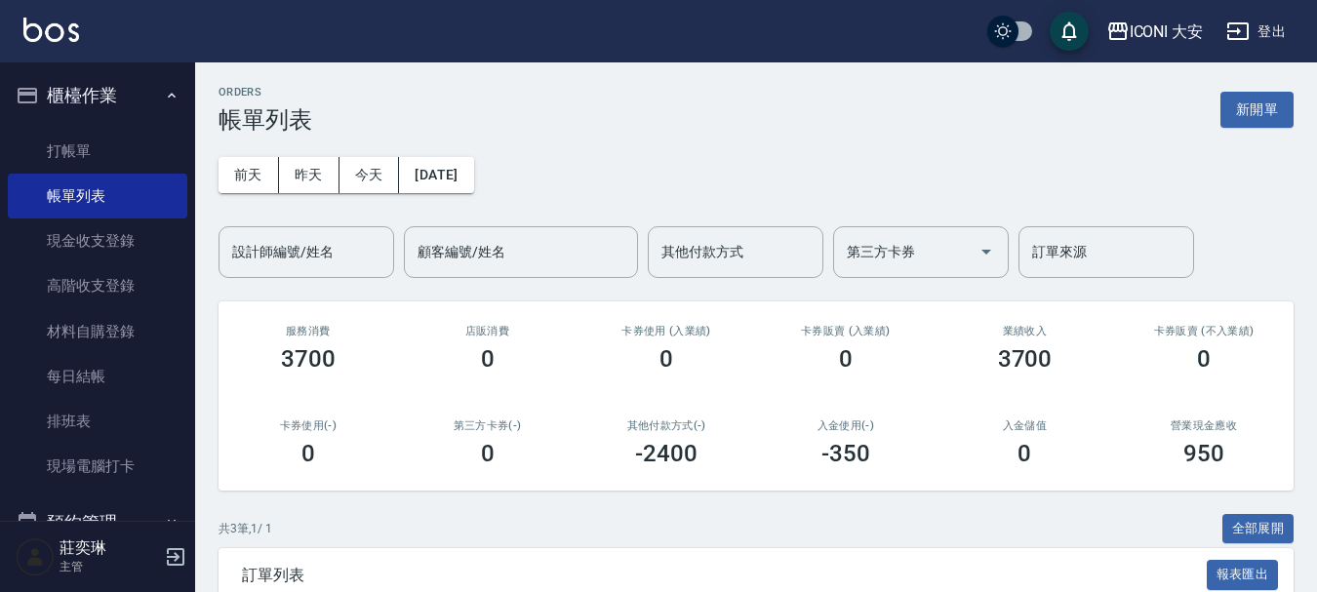
scroll to position [288, 0]
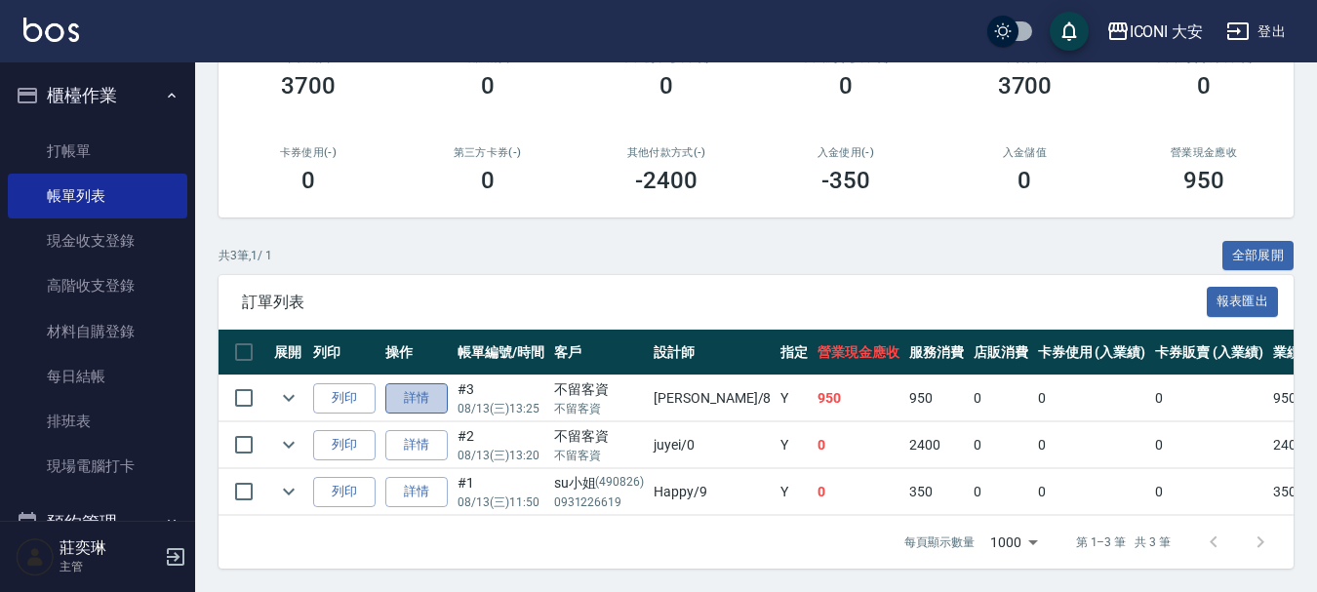
click at [423, 384] on link "詳情" at bounding box center [416, 398] width 62 height 30
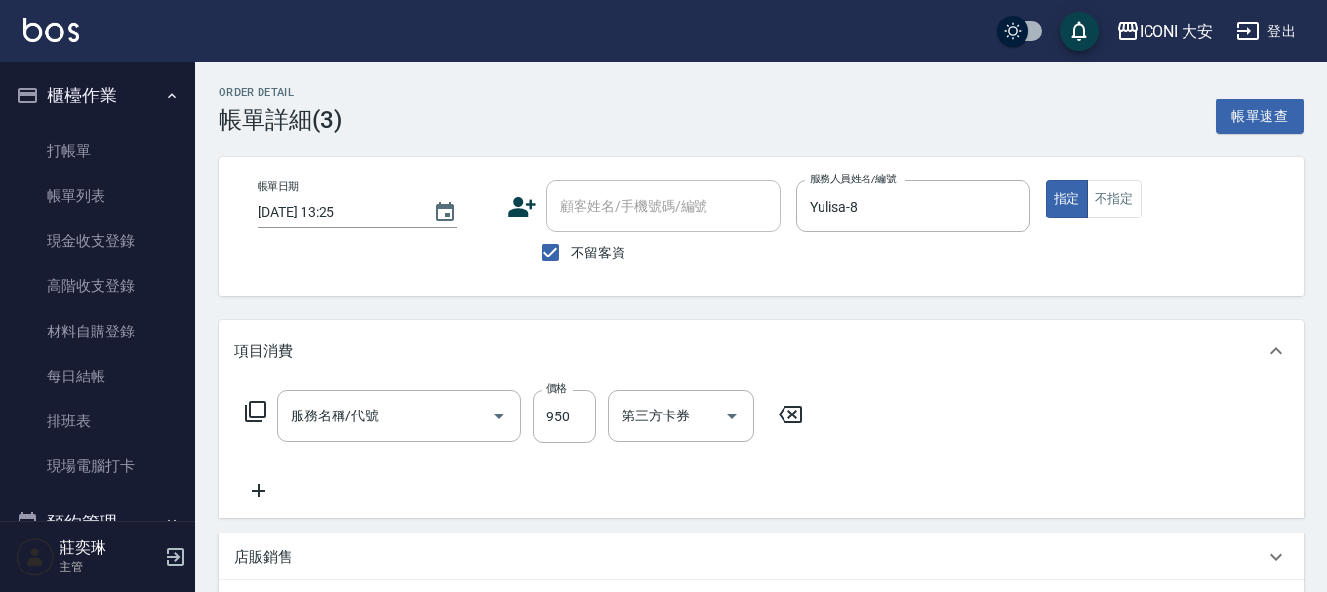
type input "[DATE] 13:25"
checkbox input "true"
type input "Yulisa-8"
type input "洗+剪(N103)"
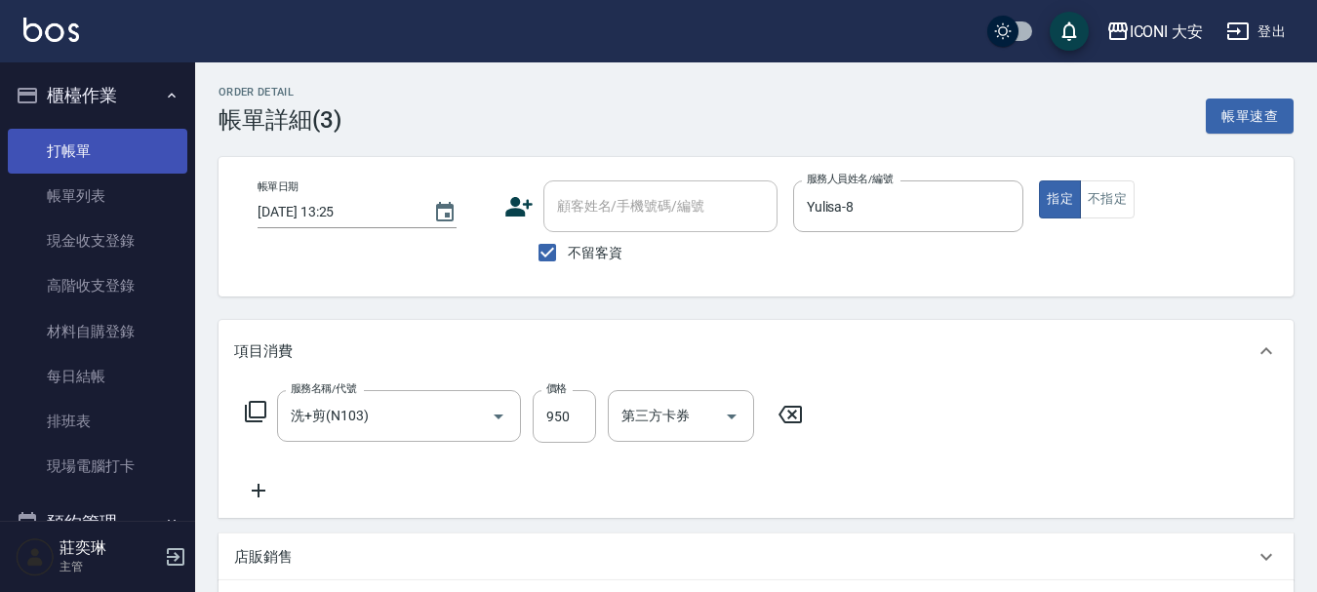
click at [122, 151] on link "打帳單" at bounding box center [98, 151] width 180 height 45
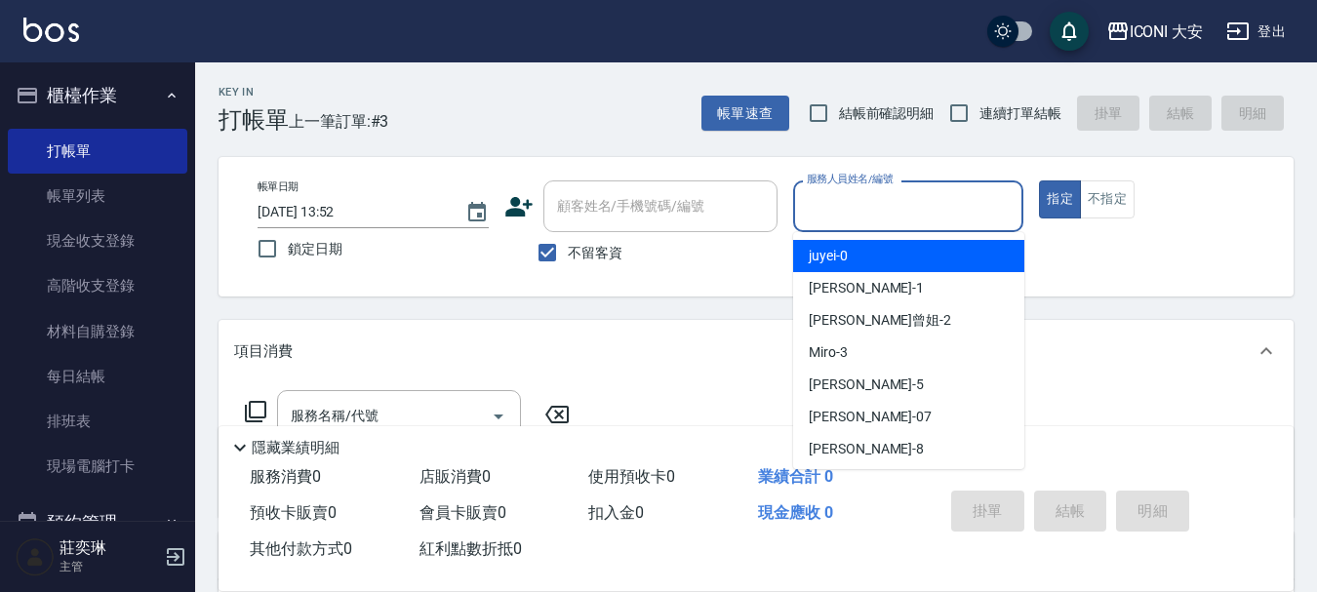
click at [892, 195] on input "服務人員姓名/編號" at bounding box center [909, 206] width 214 height 34
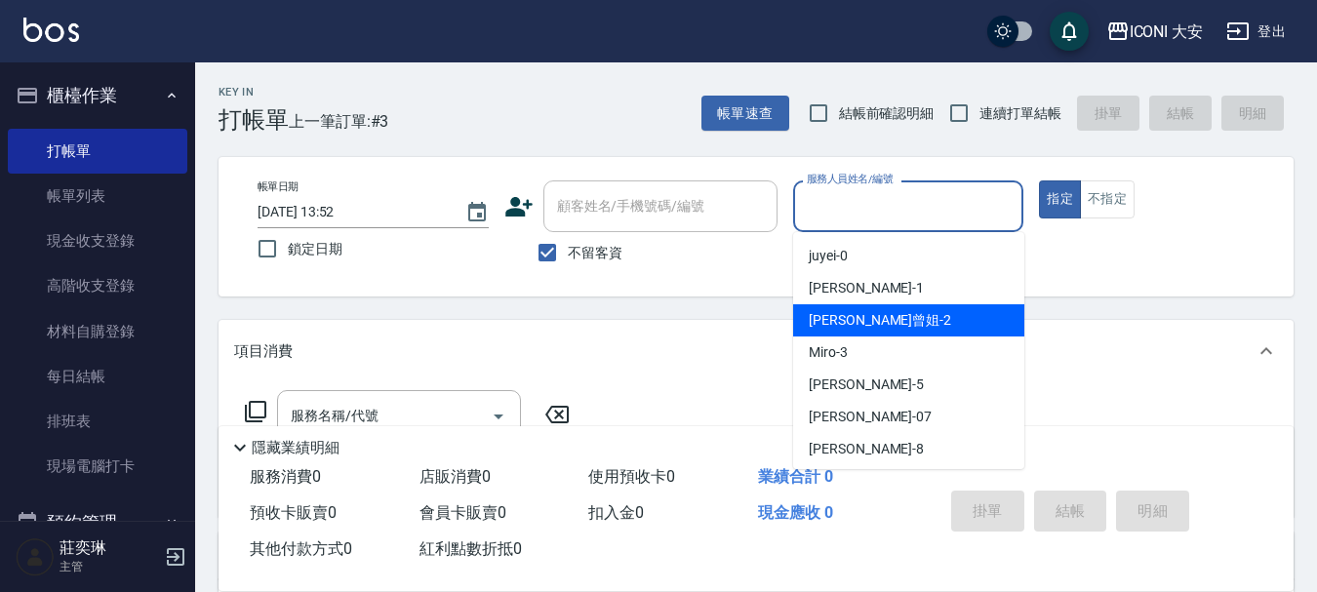
scroll to position [36, 0]
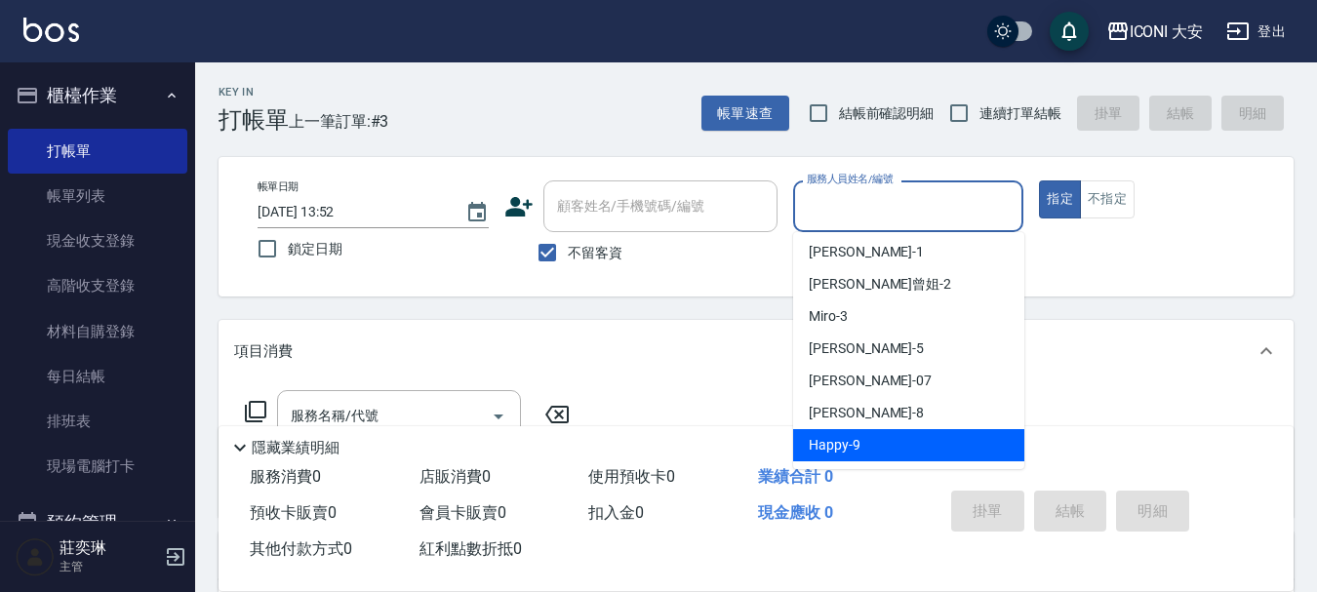
click at [841, 434] on div "Happy -9" at bounding box center [908, 445] width 231 height 32
type input "Happy-9"
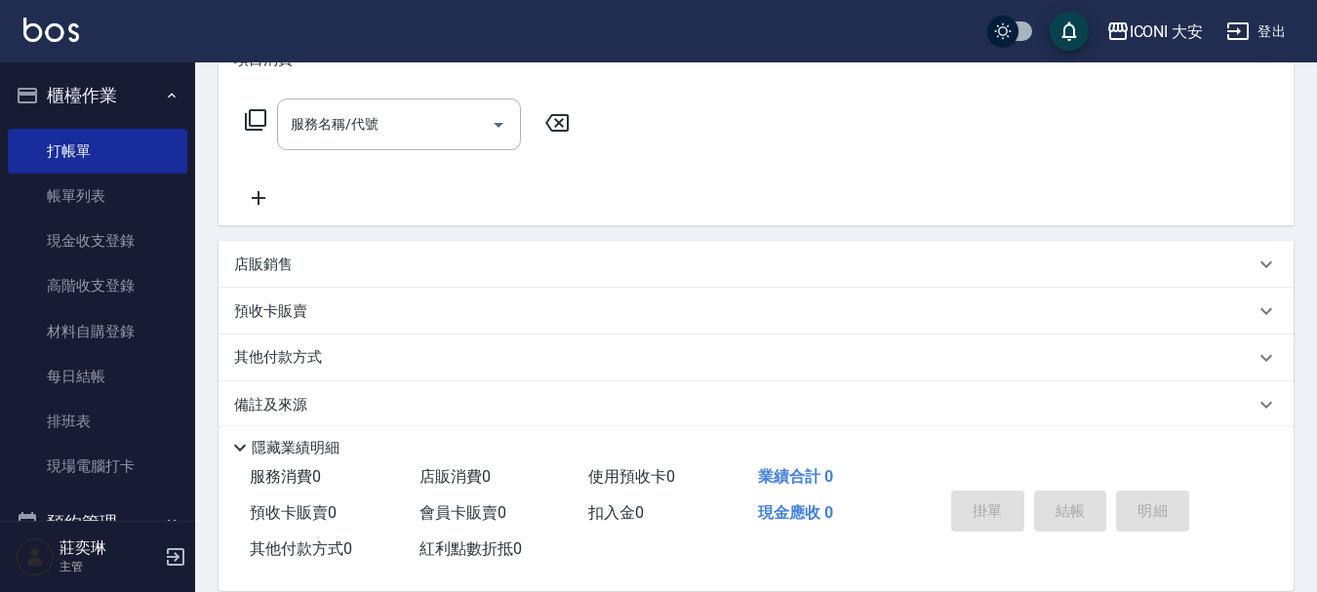
scroll to position [293, 0]
click at [421, 122] on input "服務名稱/代號" at bounding box center [384, 123] width 197 height 34
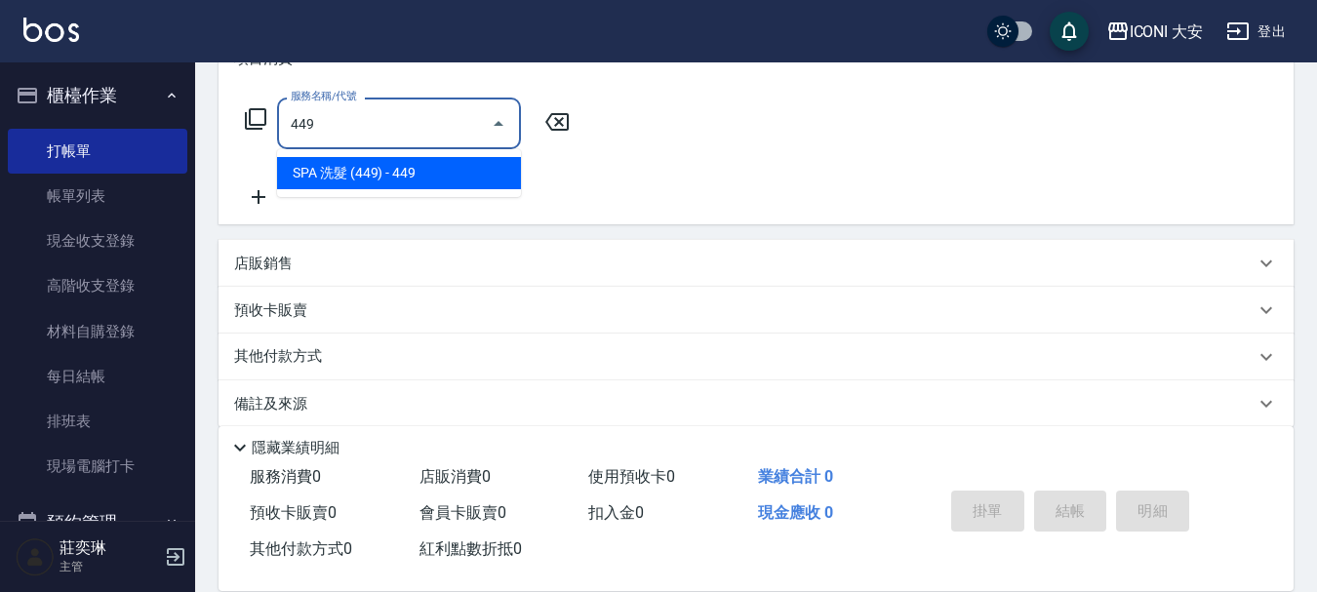
type input "SPA 洗髮 (449)(N601)"
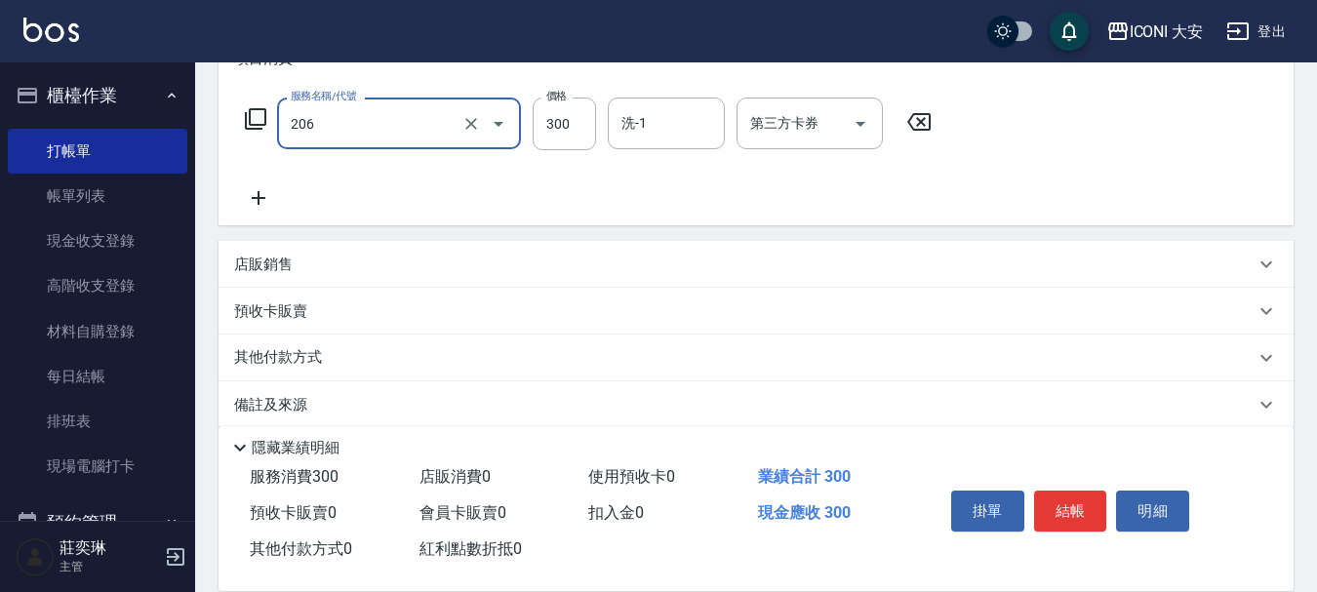
type input "洗髮(206)"
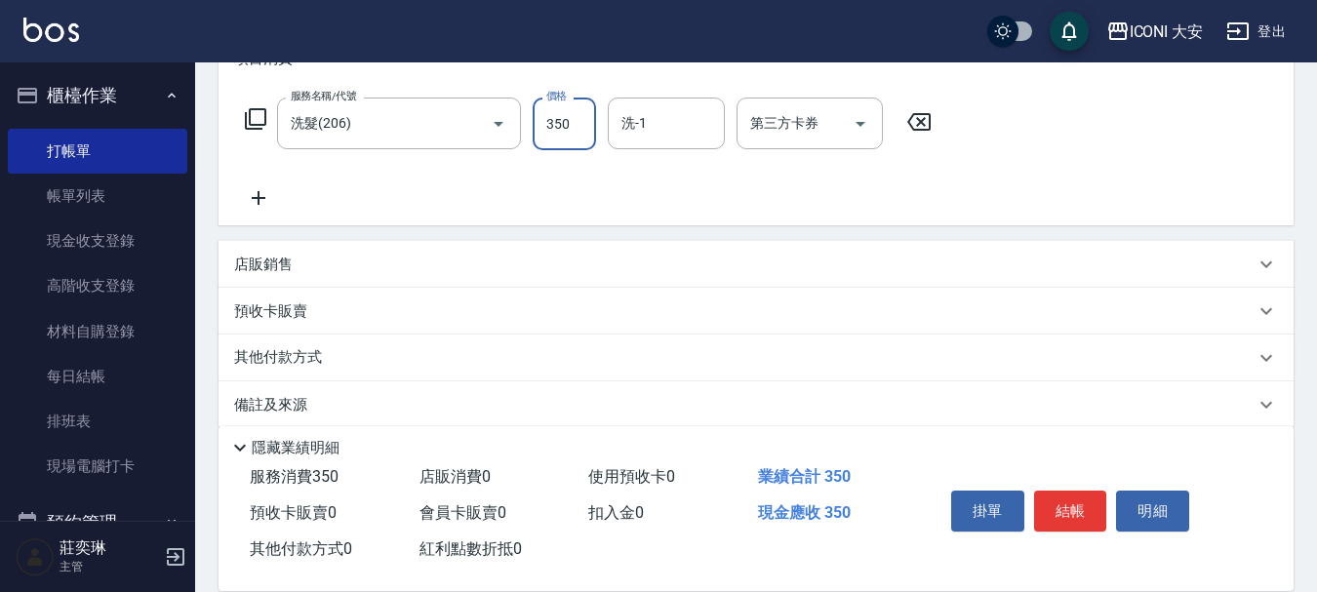
type input "350"
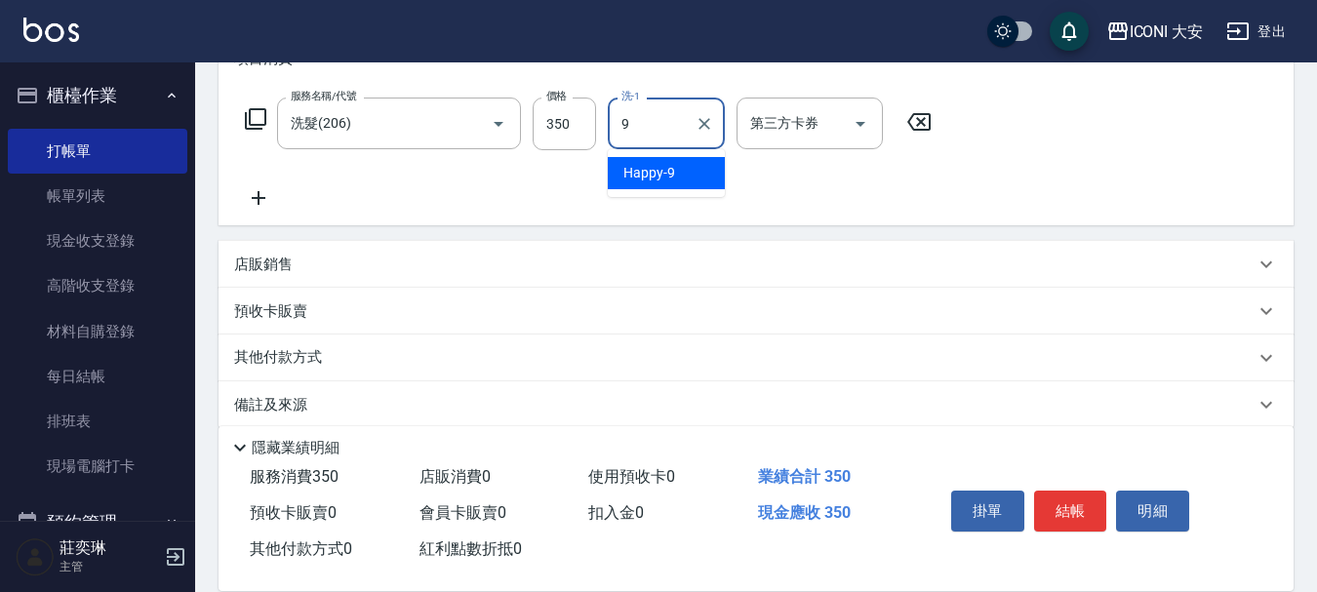
type input "Happy-9"
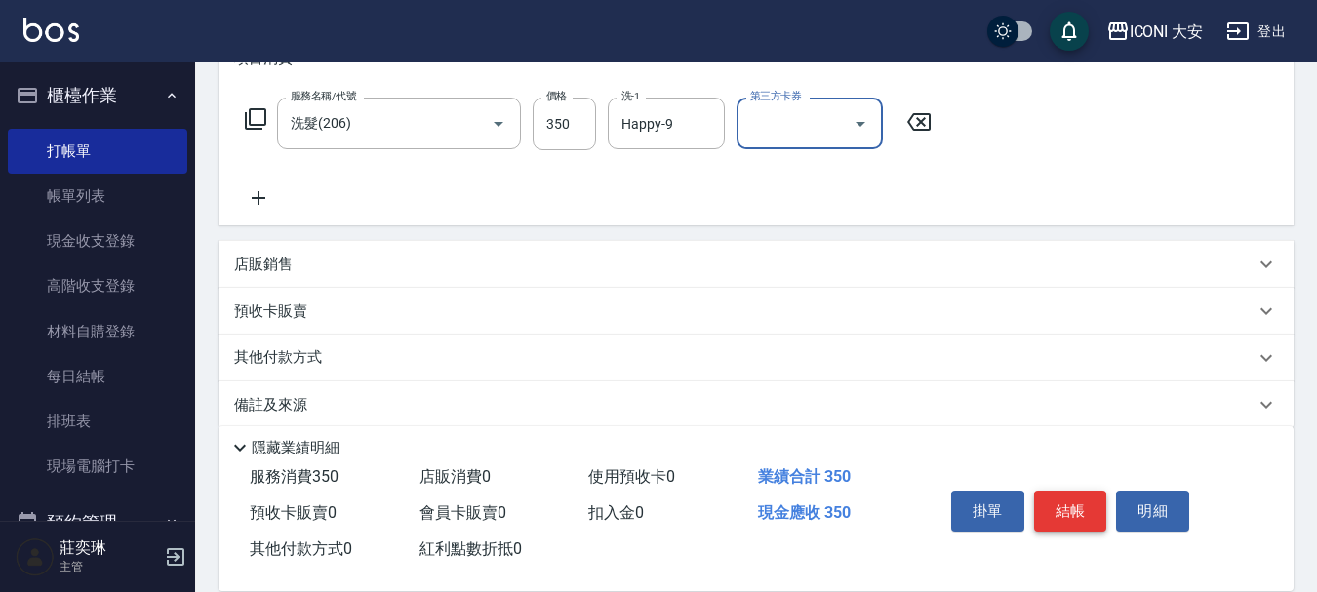
click at [1073, 496] on button "結帳" at bounding box center [1070, 511] width 73 height 41
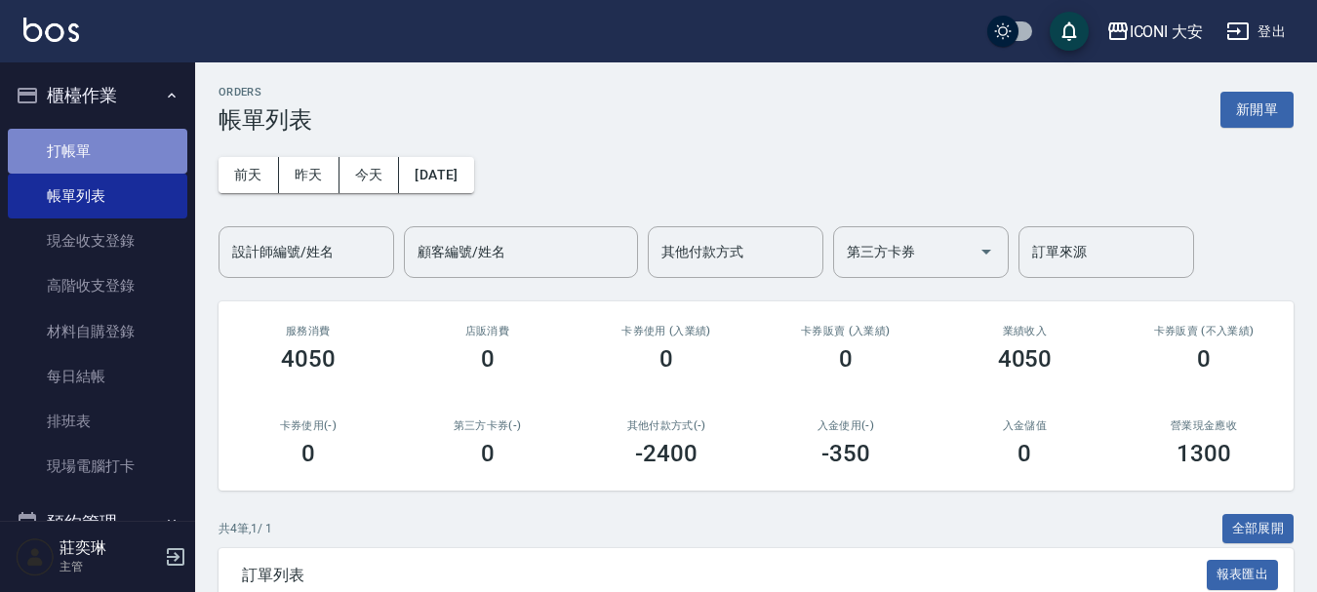
click at [119, 144] on link "打帳單" at bounding box center [98, 151] width 180 height 45
